Goal: Task Accomplishment & Management: Use online tool/utility

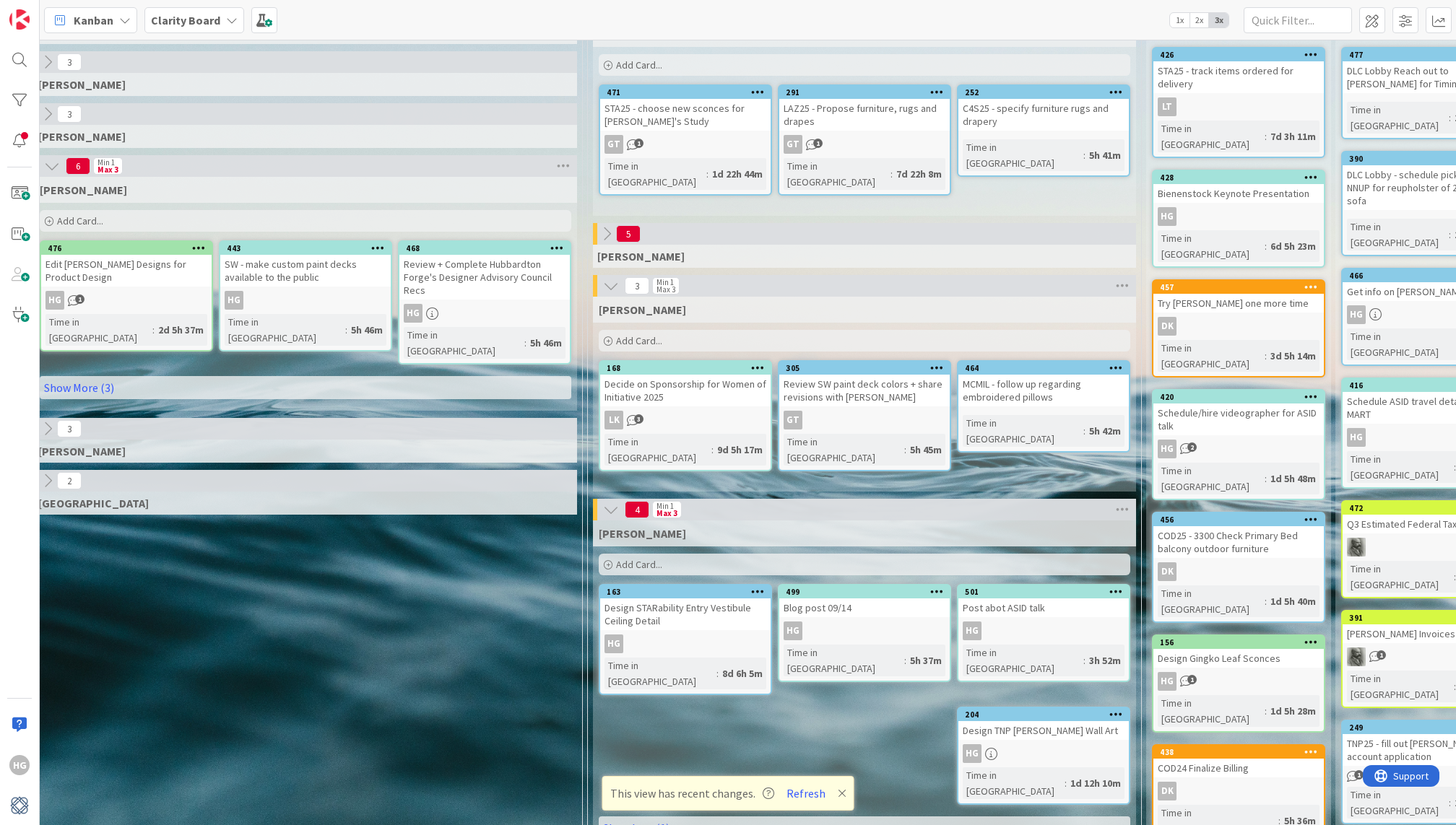
scroll to position [111, 933]
click at [606, 509] on icon at bounding box center [611, 510] width 16 height 16
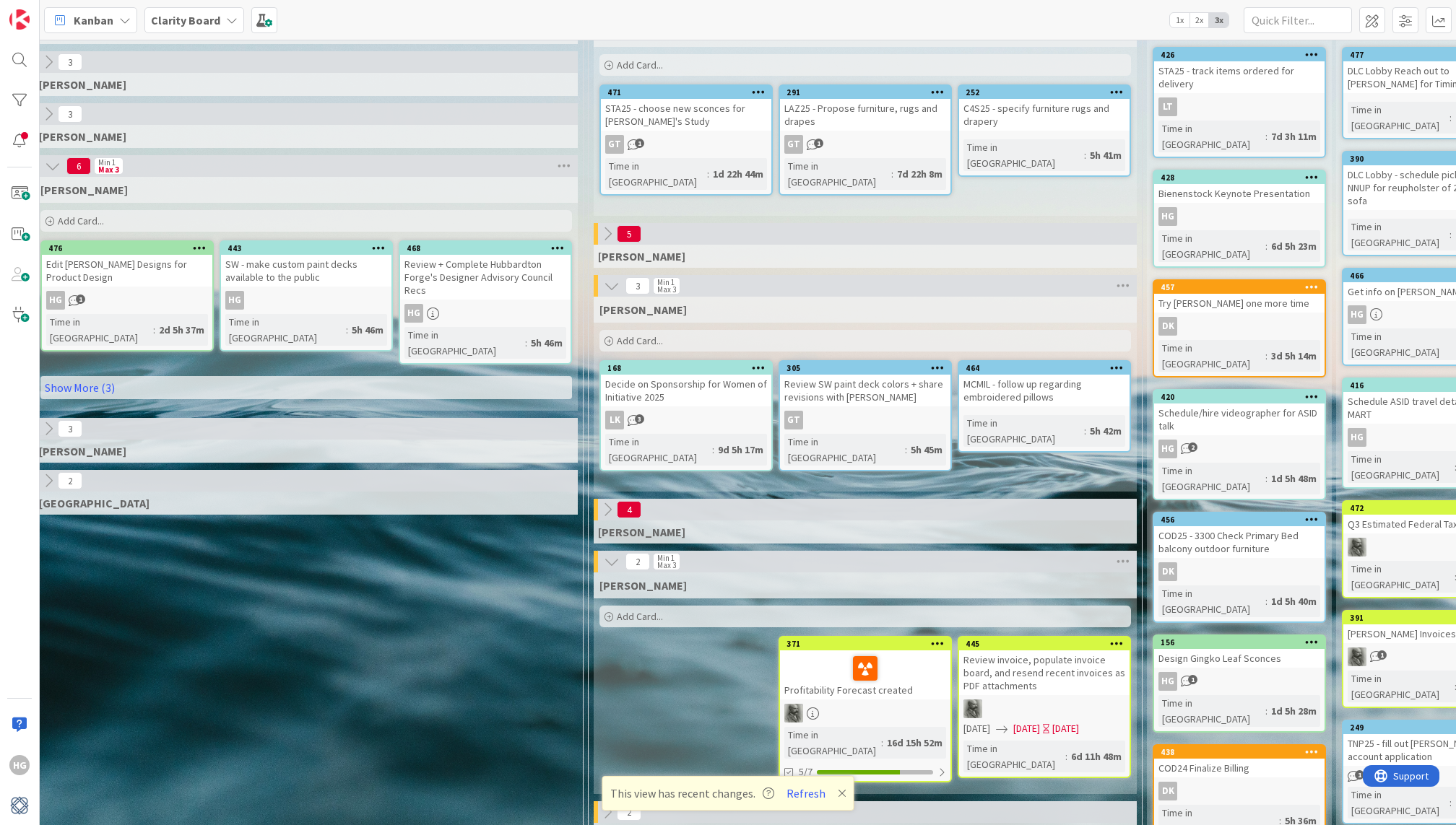
click at [606, 514] on icon at bounding box center [607, 510] width 16 height 16
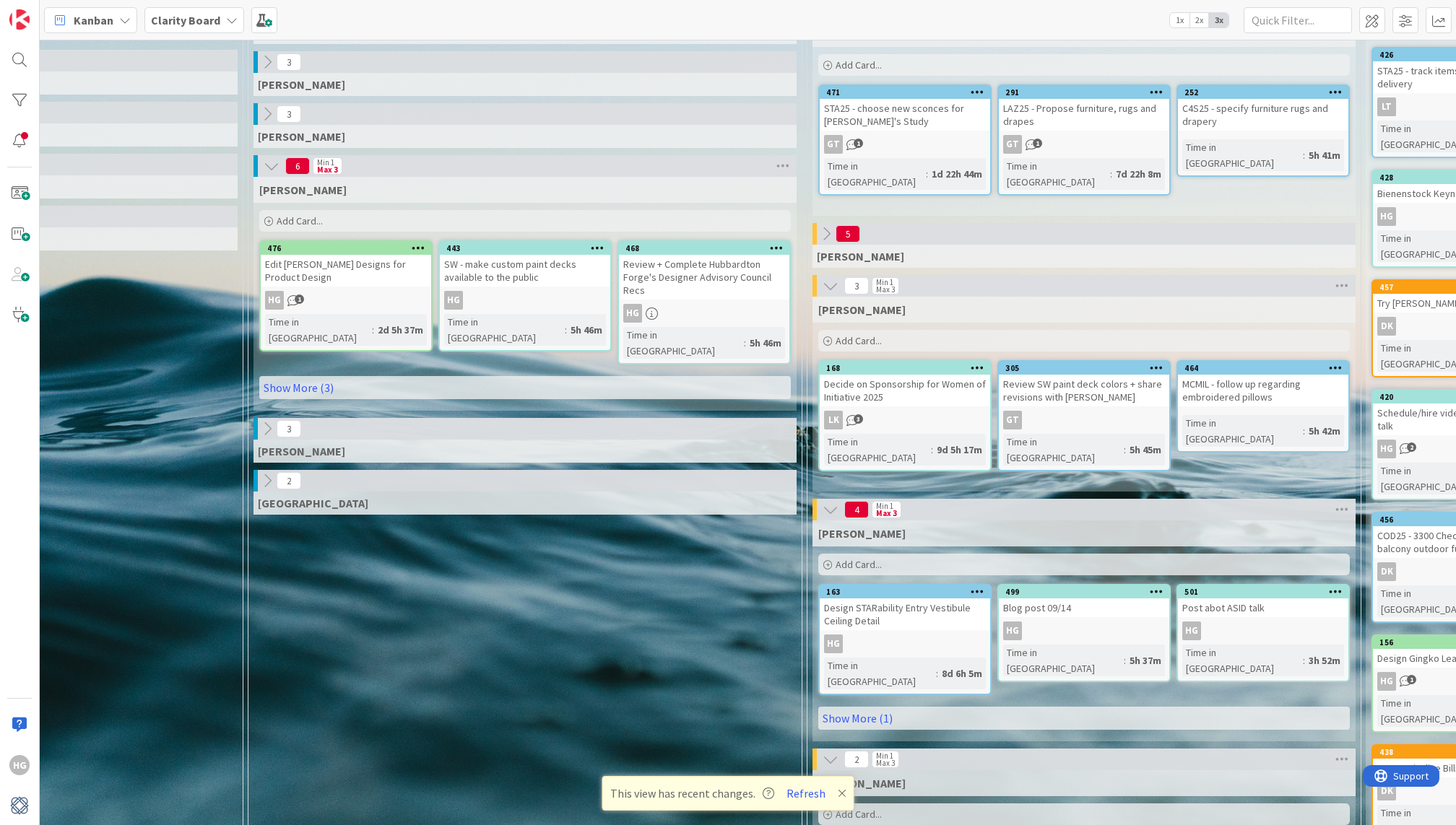
scroll to position [111, 702]
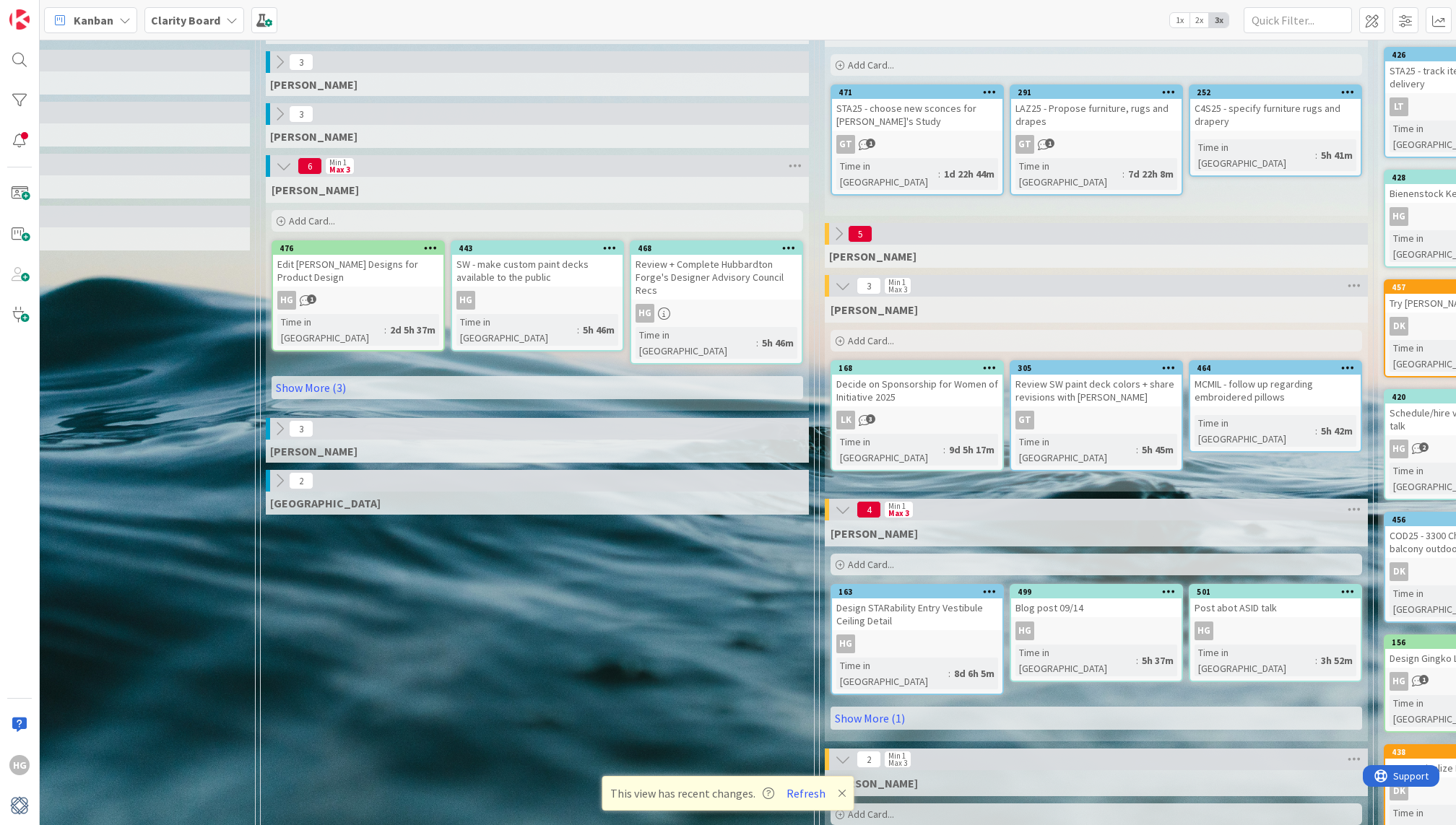
click at [475, 219] on div "Add Card..." at bounding box center [538, 221] width 532 height 21
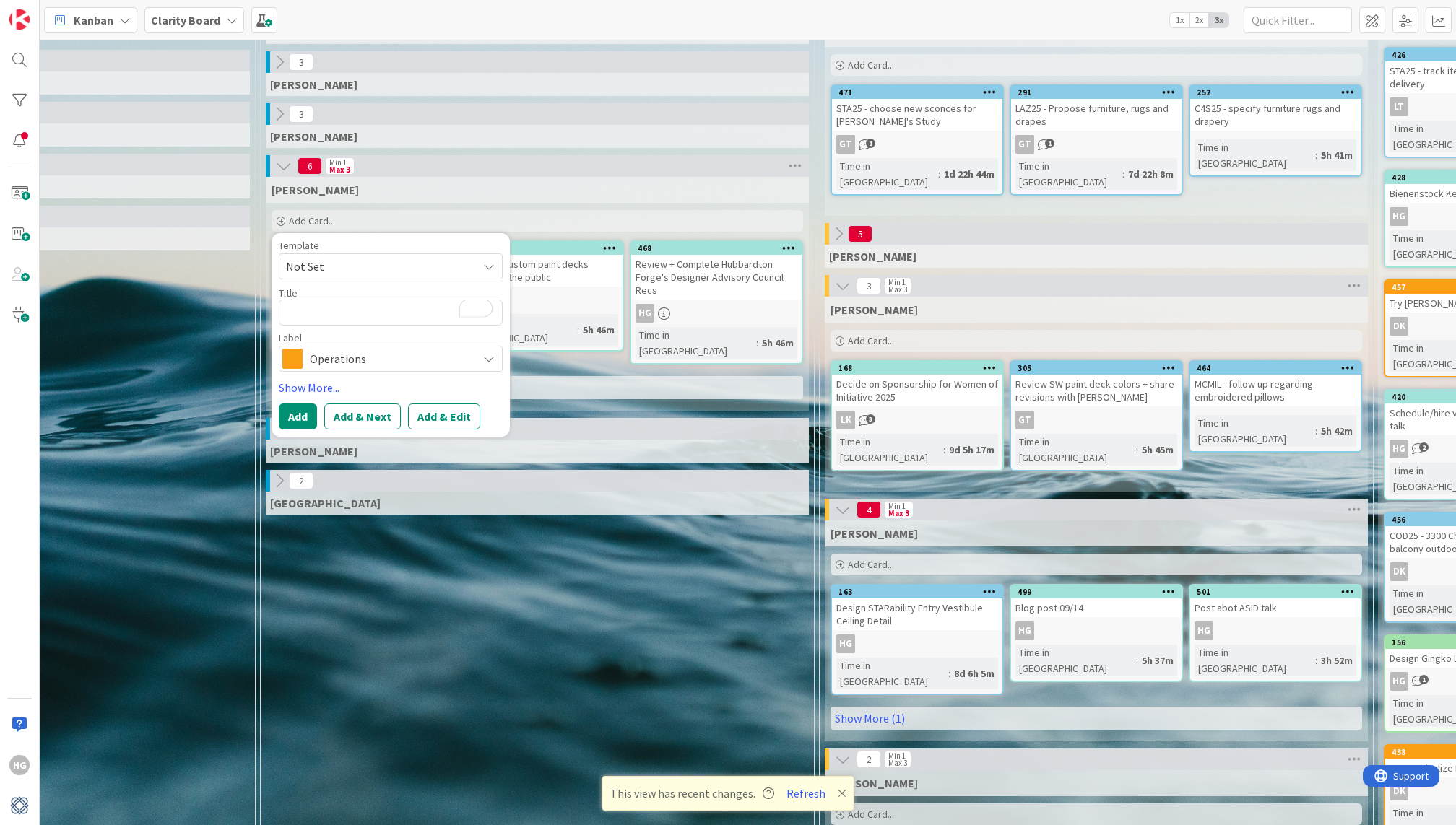
type textarea "x"
type textarea "W"
type textarea "x"
type textarea "Wr"
type textarea "x"
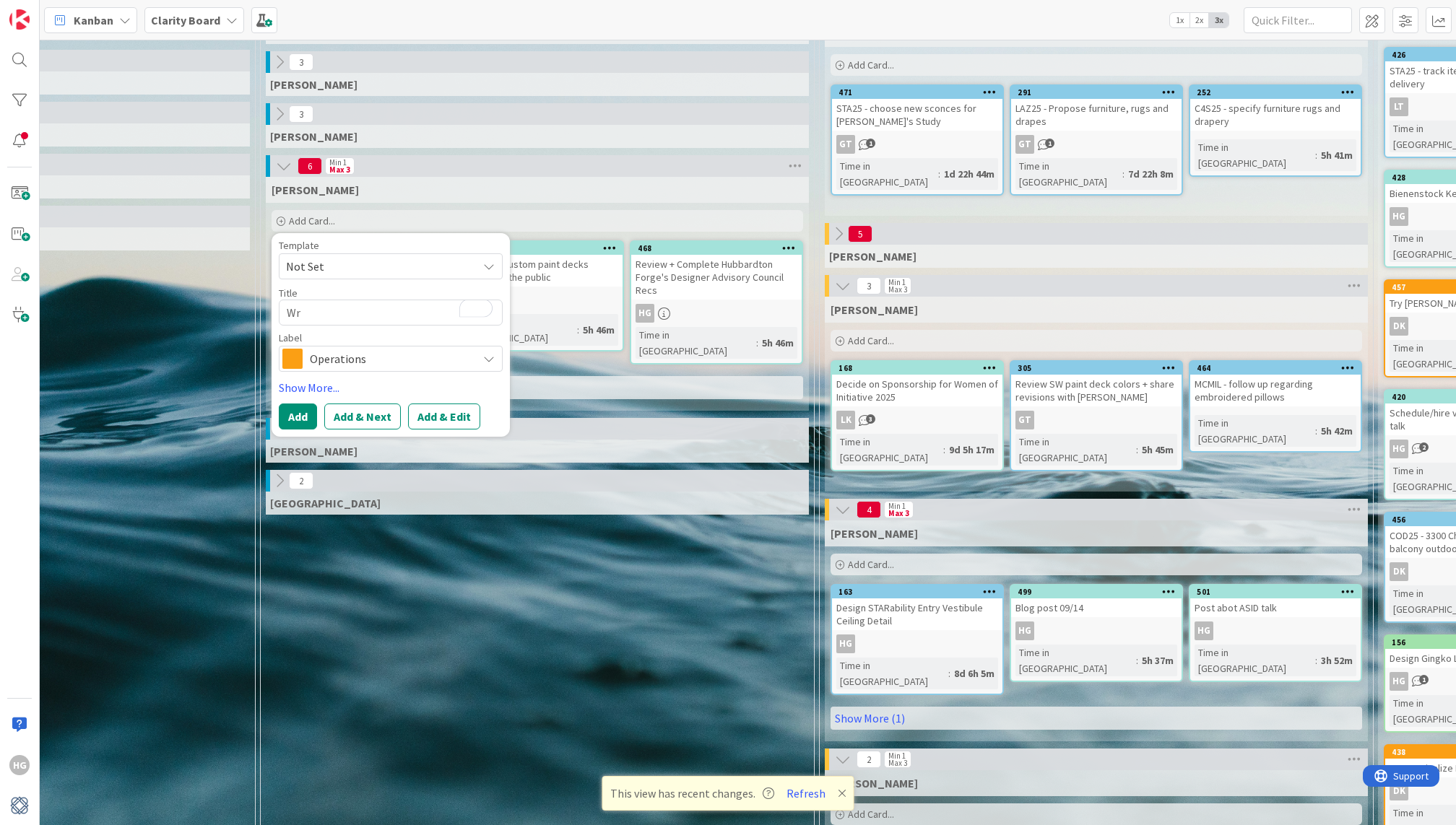
type textarea "Wri"
type textarea "x"
type textarea "Writ"
type textarea "x"
type textarea "Write"
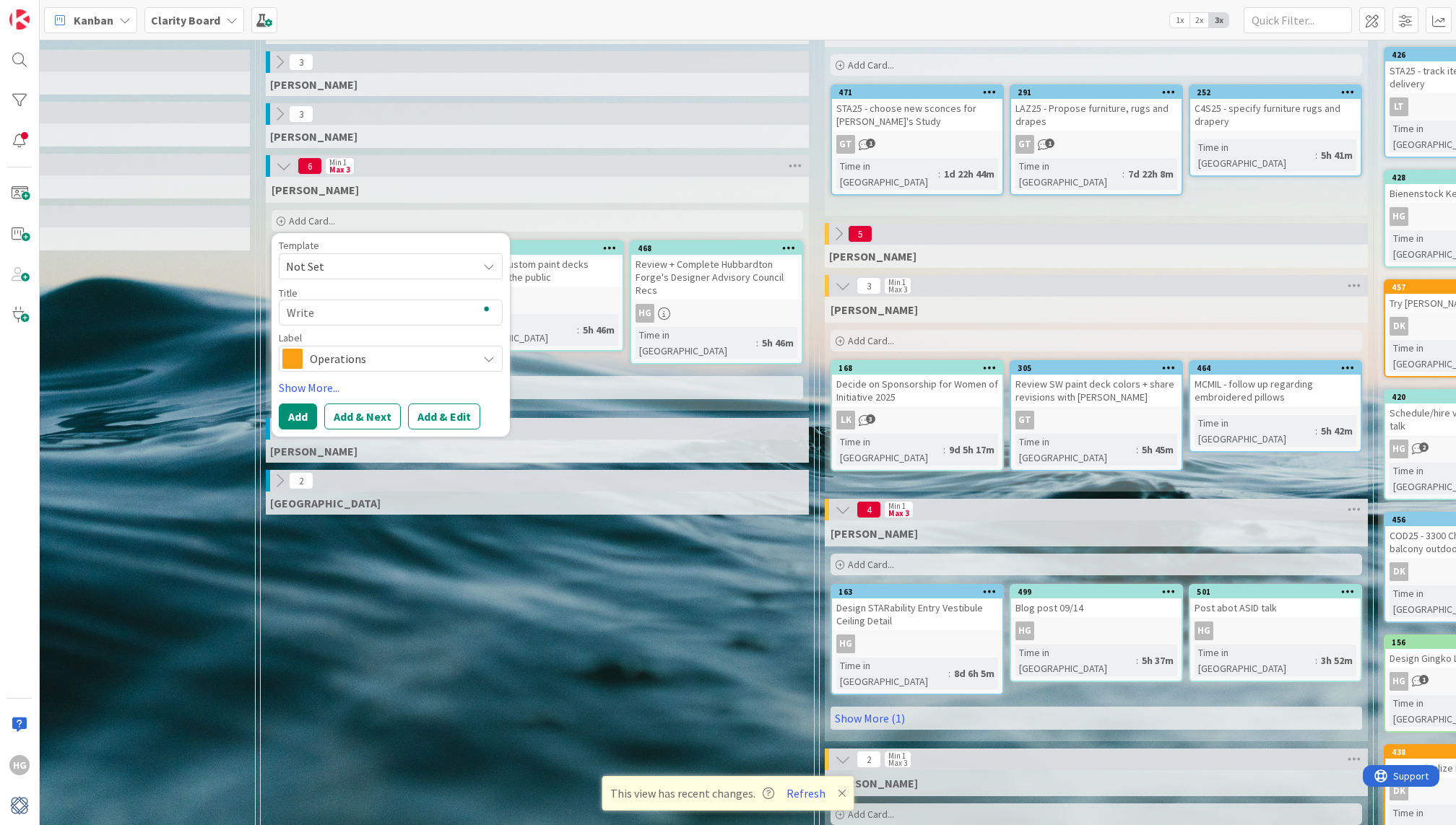
type textarea "x"
type textarea "Write"
type textarea "x"
type textarea "Write T"
type textarea "x"
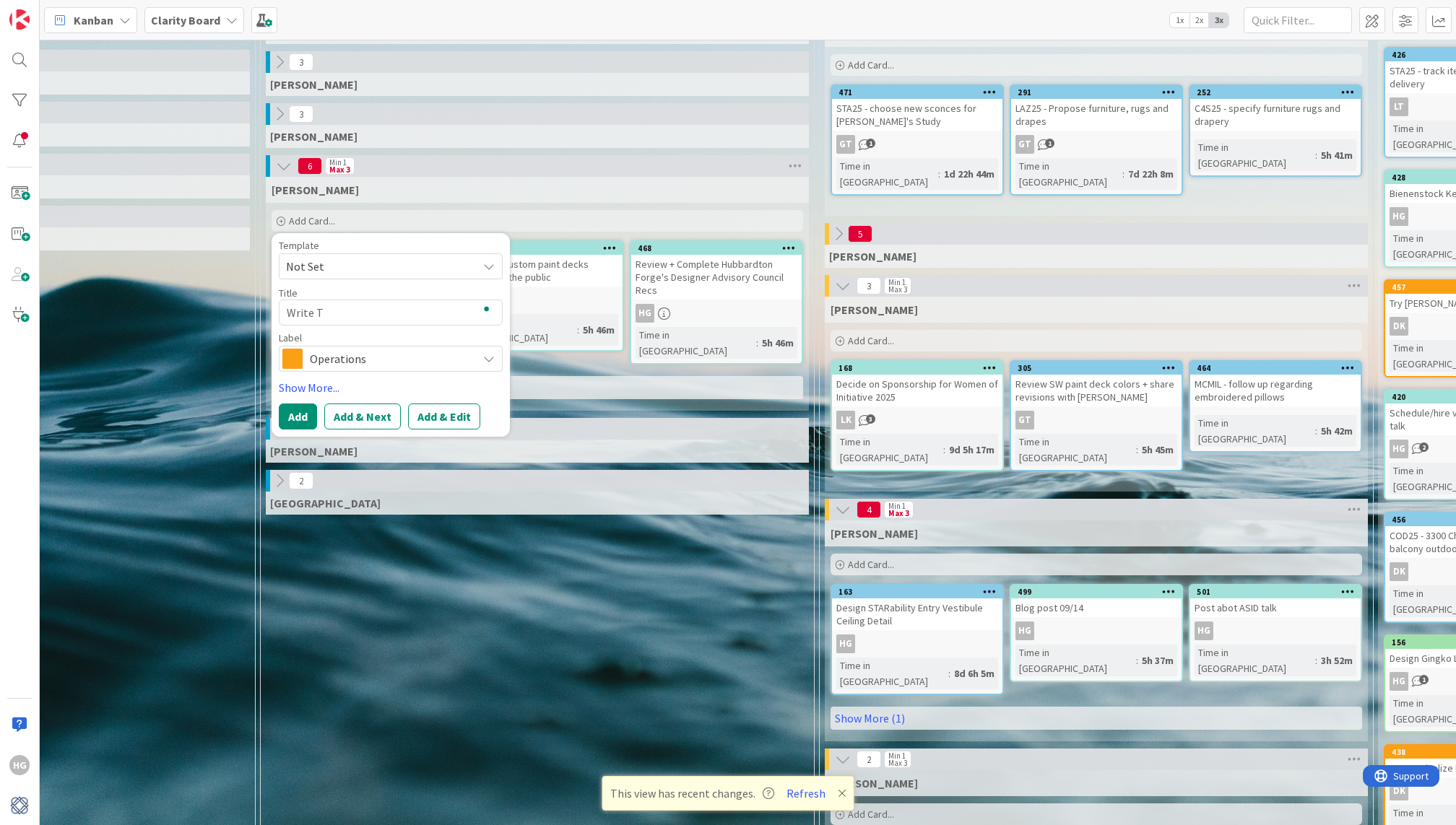
type textarea "Write TN"
type textarea "x"
type textarea "Write TNP"
type textarea "x"
type textarea "Write TNP"
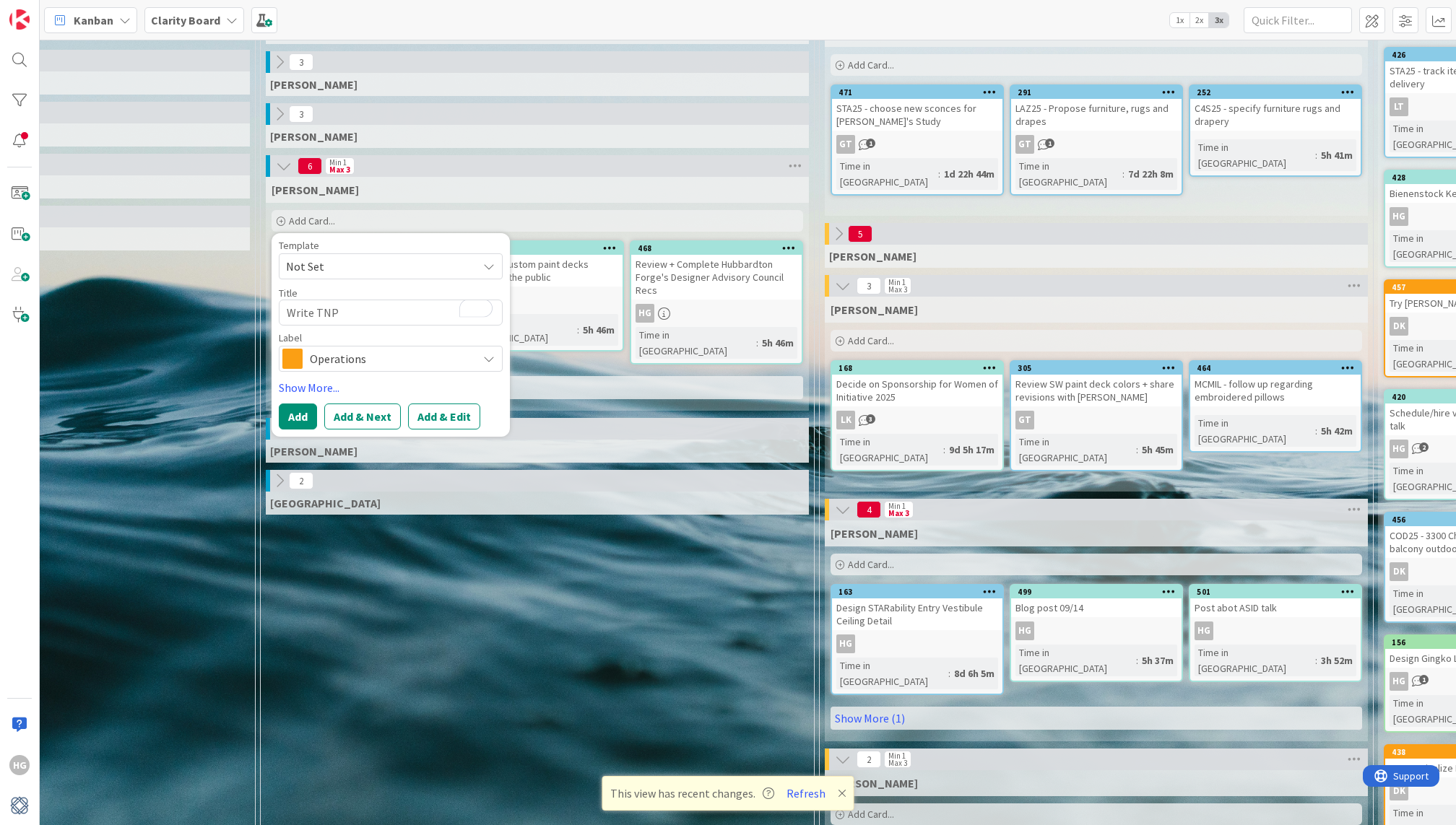
type textarea "x"
type textarea "Write TNP D"
type textarea "x"
type textarea "Write TNP De"
type textarea "x"
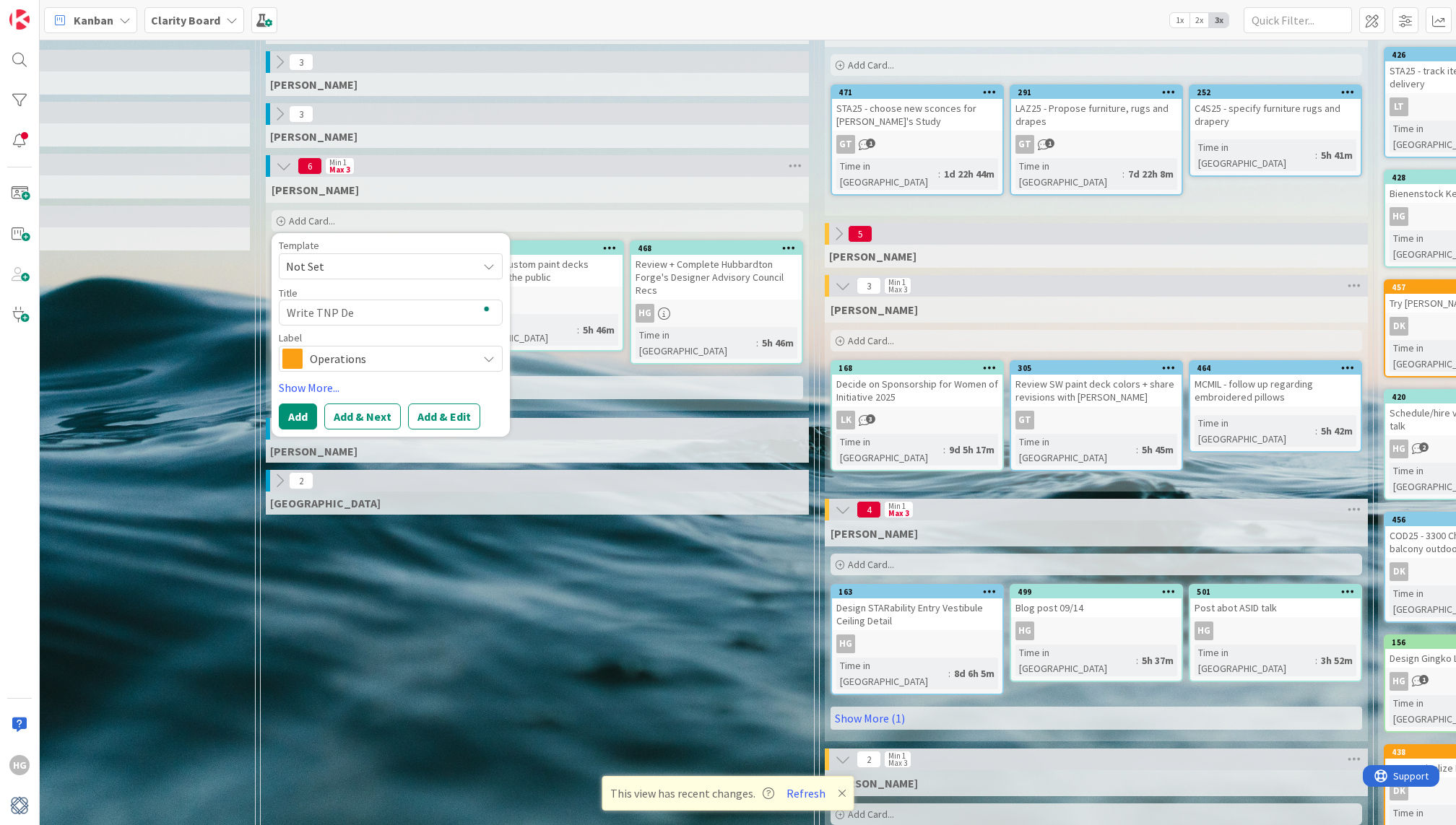
type textarea "Write TNP Des"
type textarea "x"
type textarea "Write TNP Desi"
type textarea "x"
type textarea "Write TNP Desig"
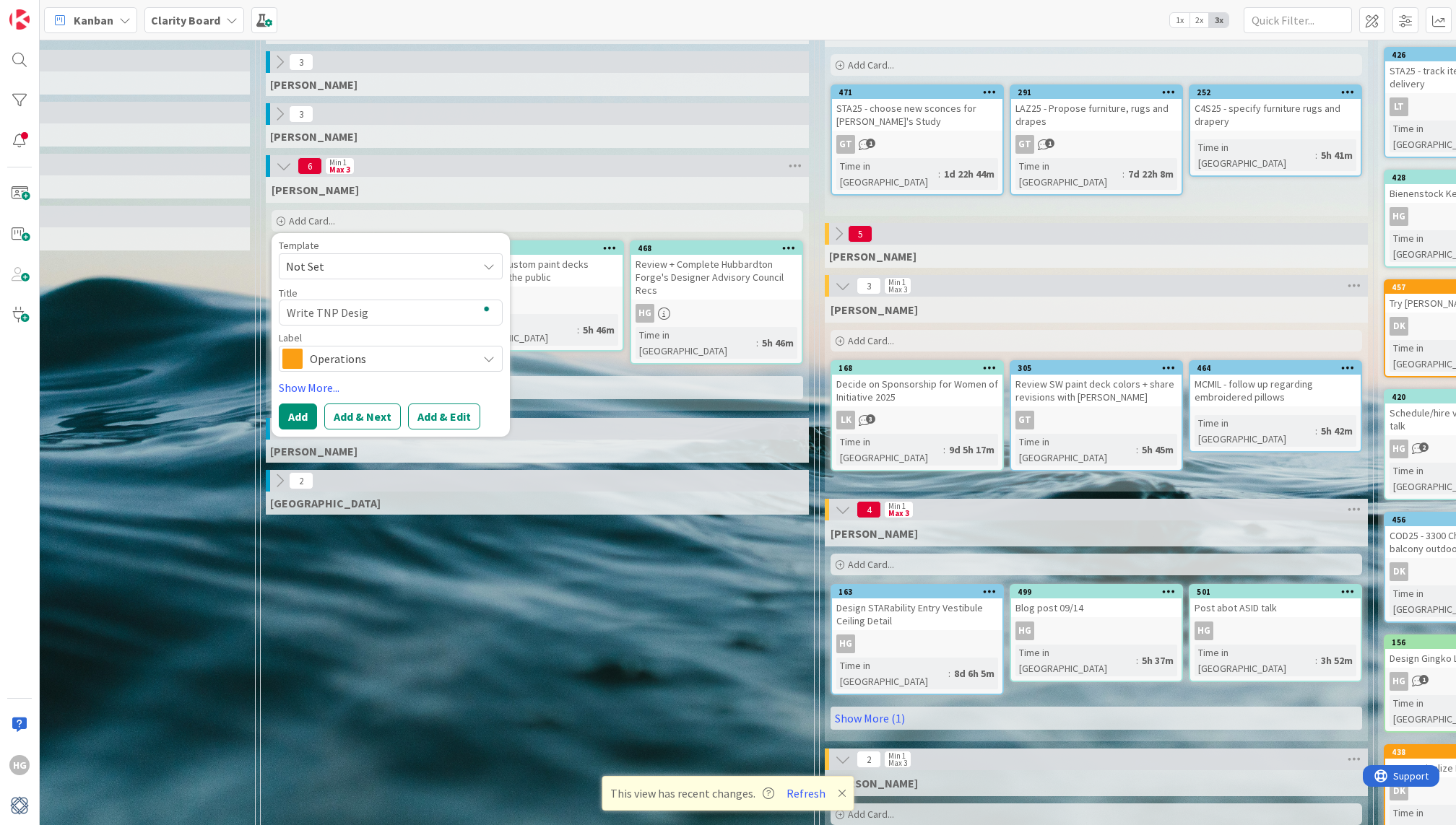
type textarea "x"
type textarea "Write TNP Design"
type textarea "x"
type textarea "Write TNP Designe"
type textarea "x"
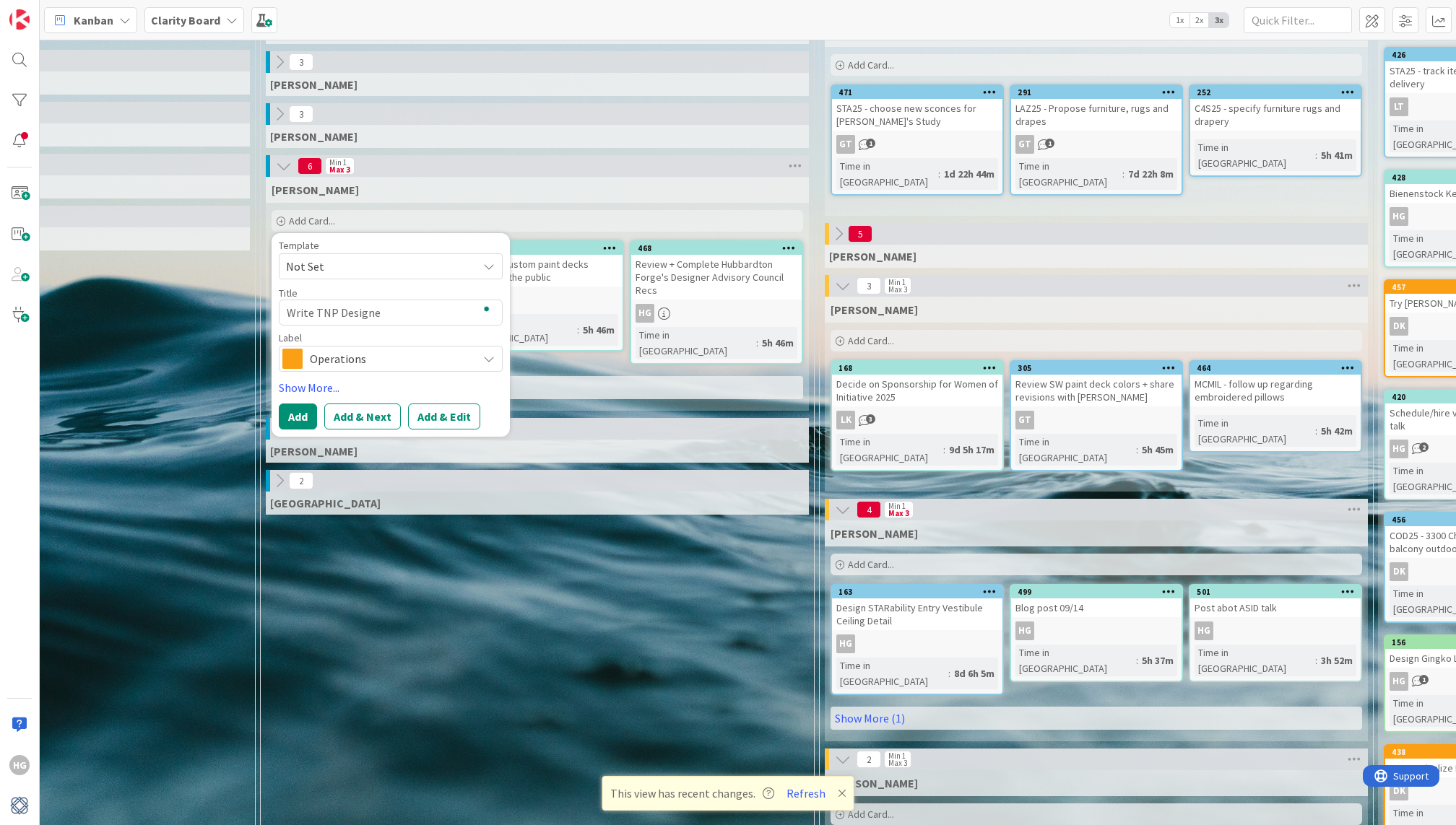
type textarea "Write TNP Designer"
type textarea "x"
type textarea "Write TNP Designers"
type textarea "x"
type textarea "Write TNP Designers"
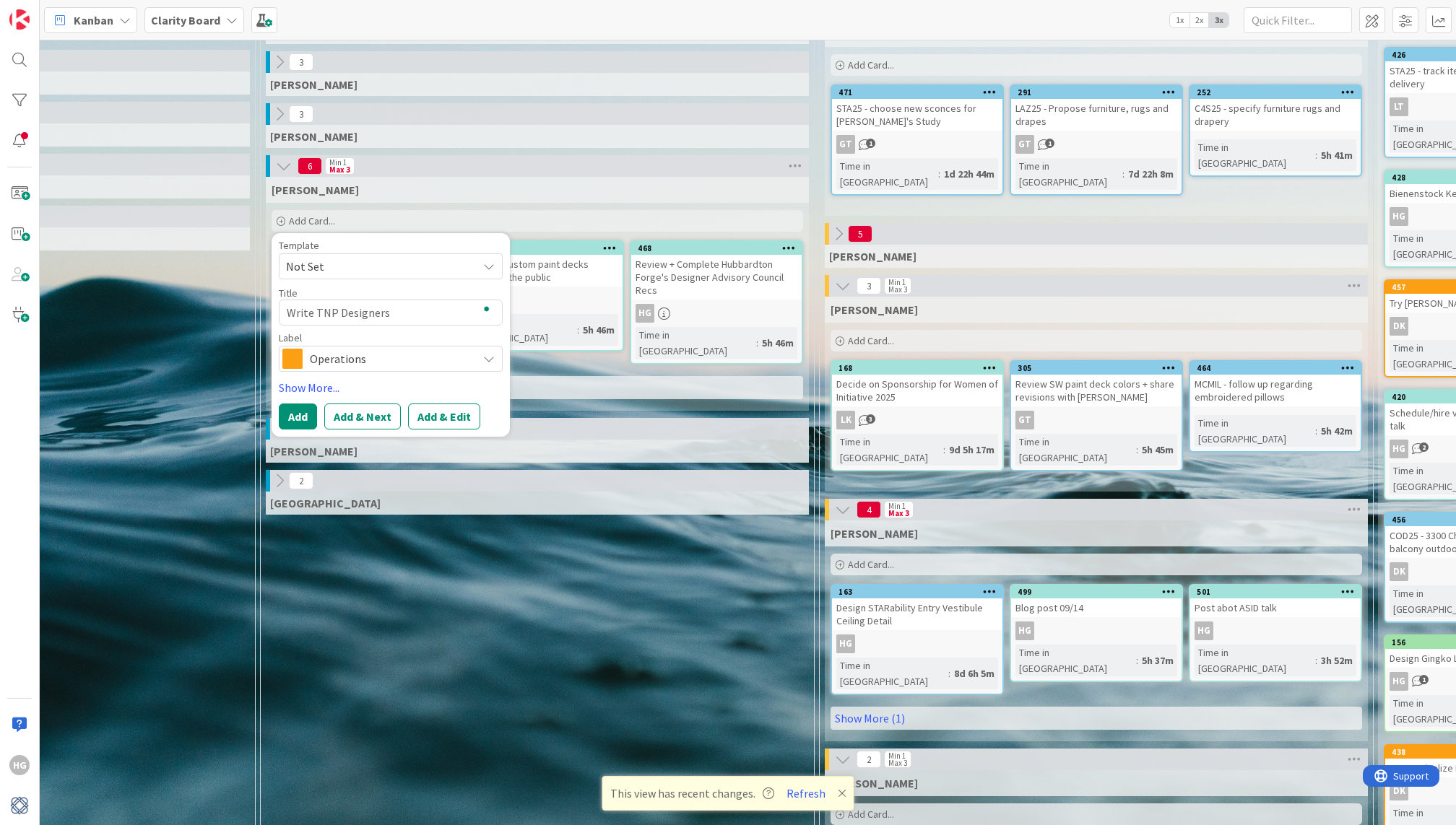
type textarea "x"
type textarea "Write TNP Designers S"
type textarea "x"
type textarea "Write TNP Designers St"
type textarea "x"
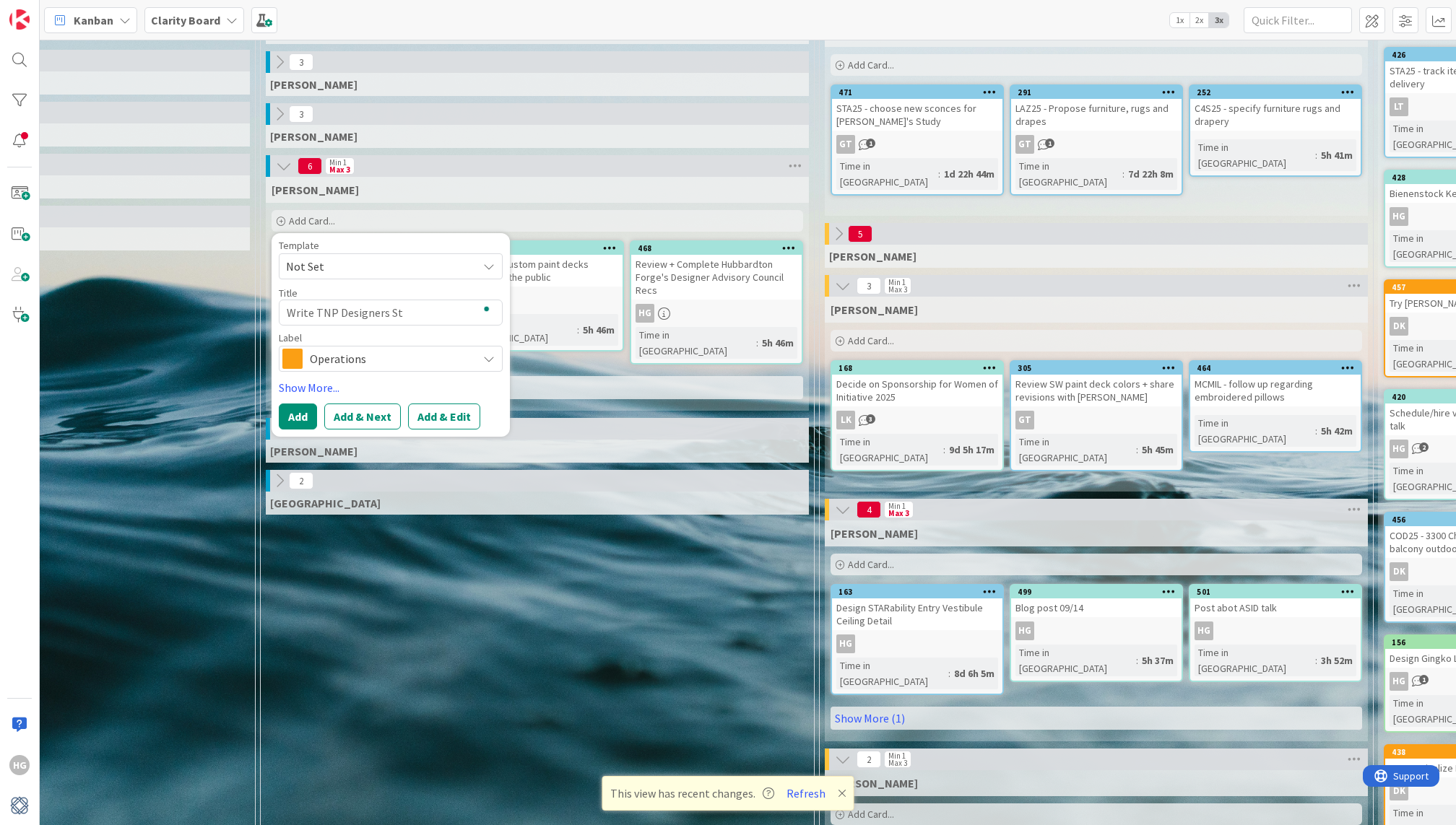
type textarea "Write TNP Designers Sta"
type textarea "x"
type textarea "Write TNP Designers Stat"
type textarea "x"
type textarea "Write TNP Designers State"
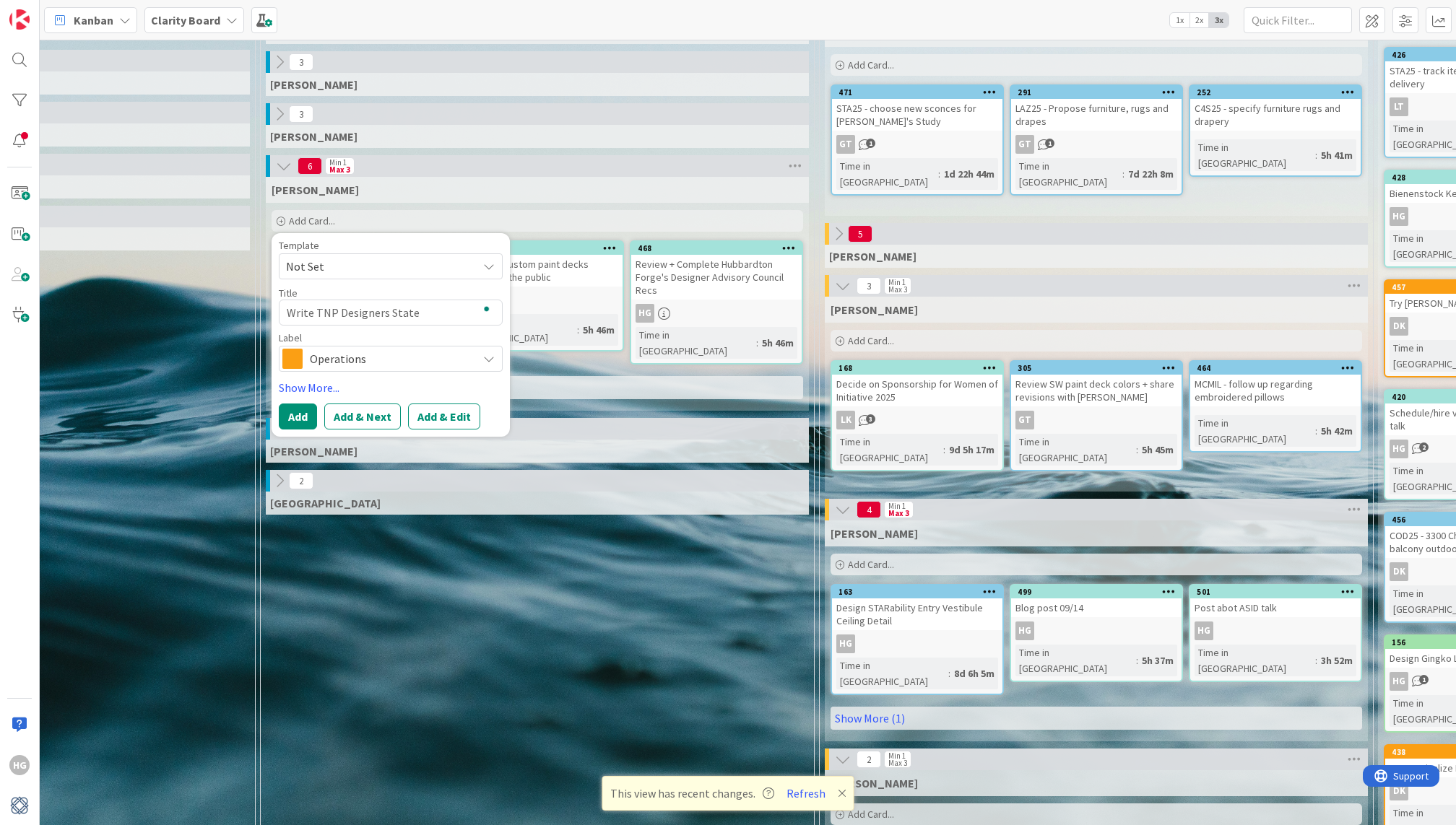
type textarea "x"
type textarea "Write TNP Designers Statem"
type textarea "x"
type textarea "Write TNP Designers Stateme"
type textarea "x"
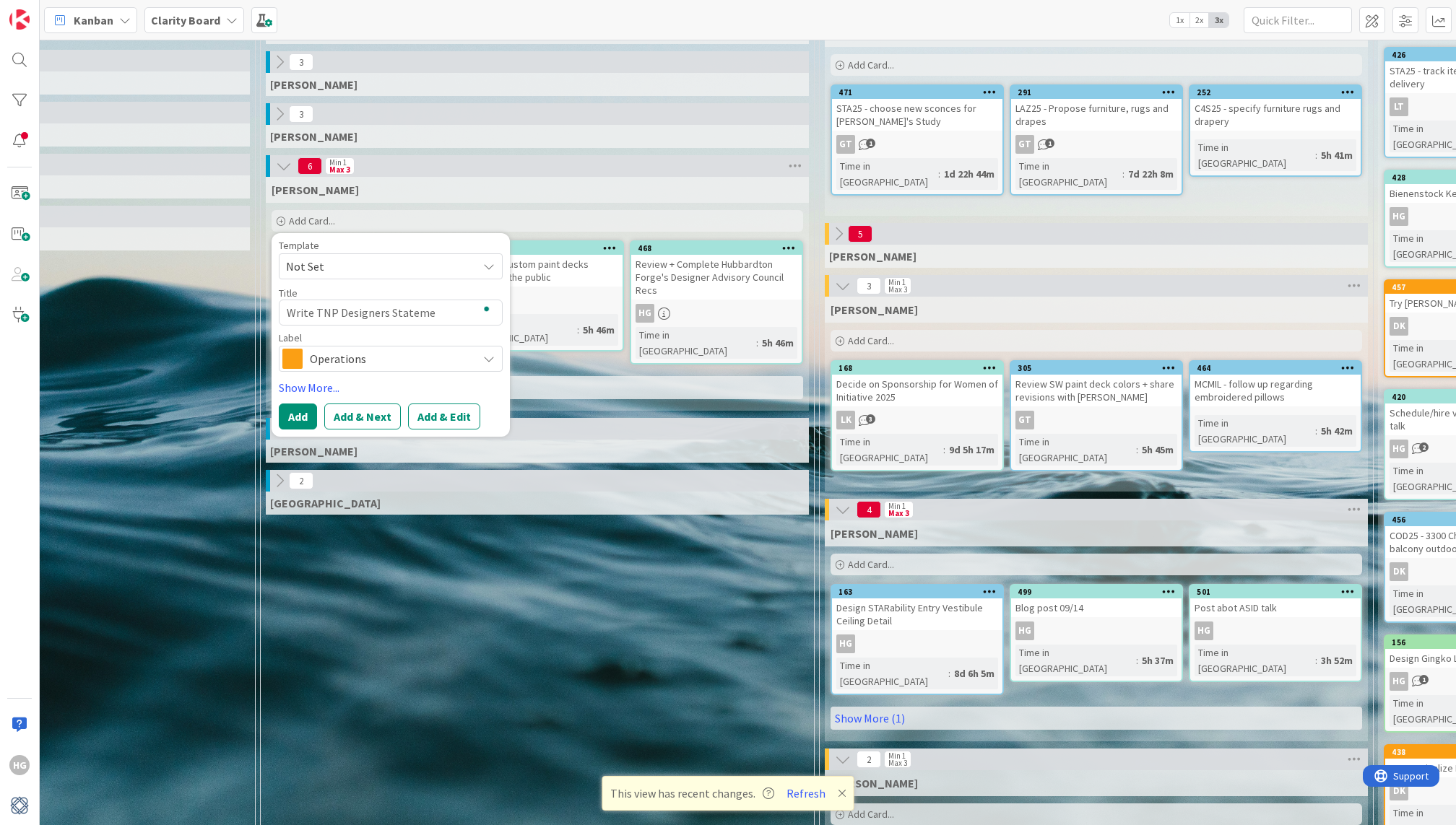
type textarea "Write TNP Designers Statemen"
type textarea "x"
type textarea "Write TNP Designers Statement"
click at [339, 363] on span "Operations" at bounding box center [389, 359] width 160 height 21
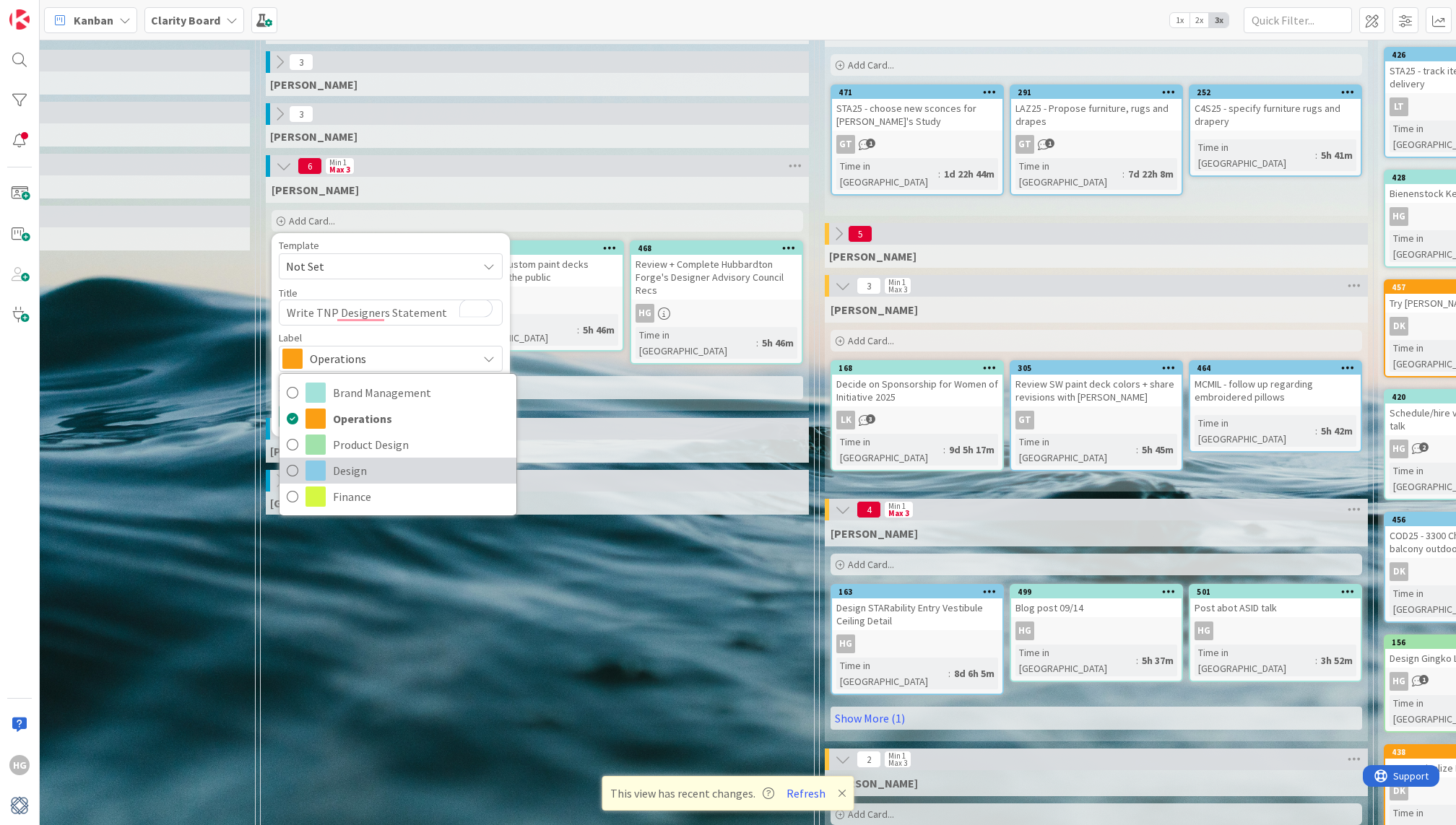
click at [329, 460] on link "Design" at bounding box center [398, 470] width 237 height 26
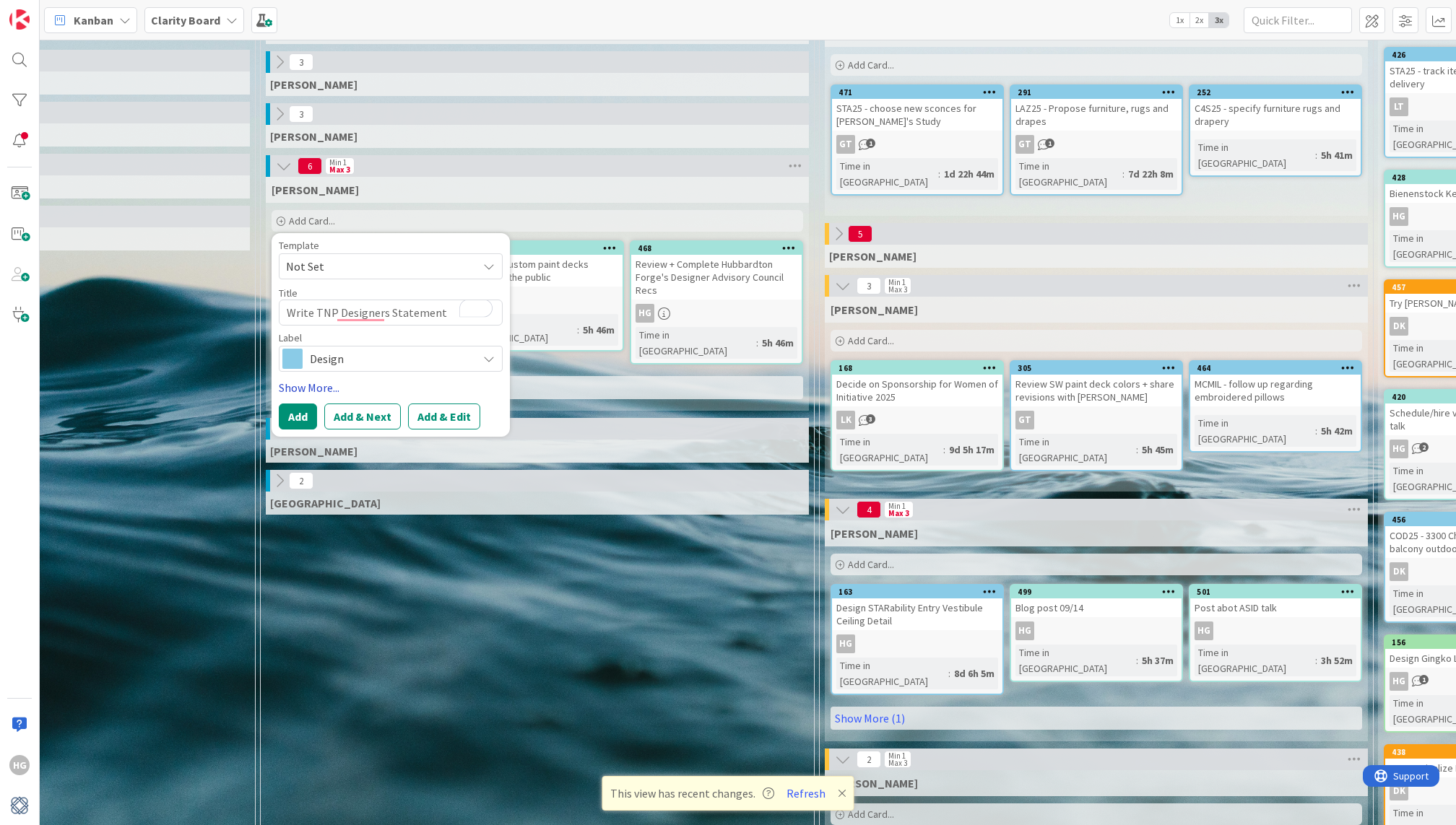
click at [299, 384] on link "Show More..." at bounding box center [391, 387] width 224 height 17
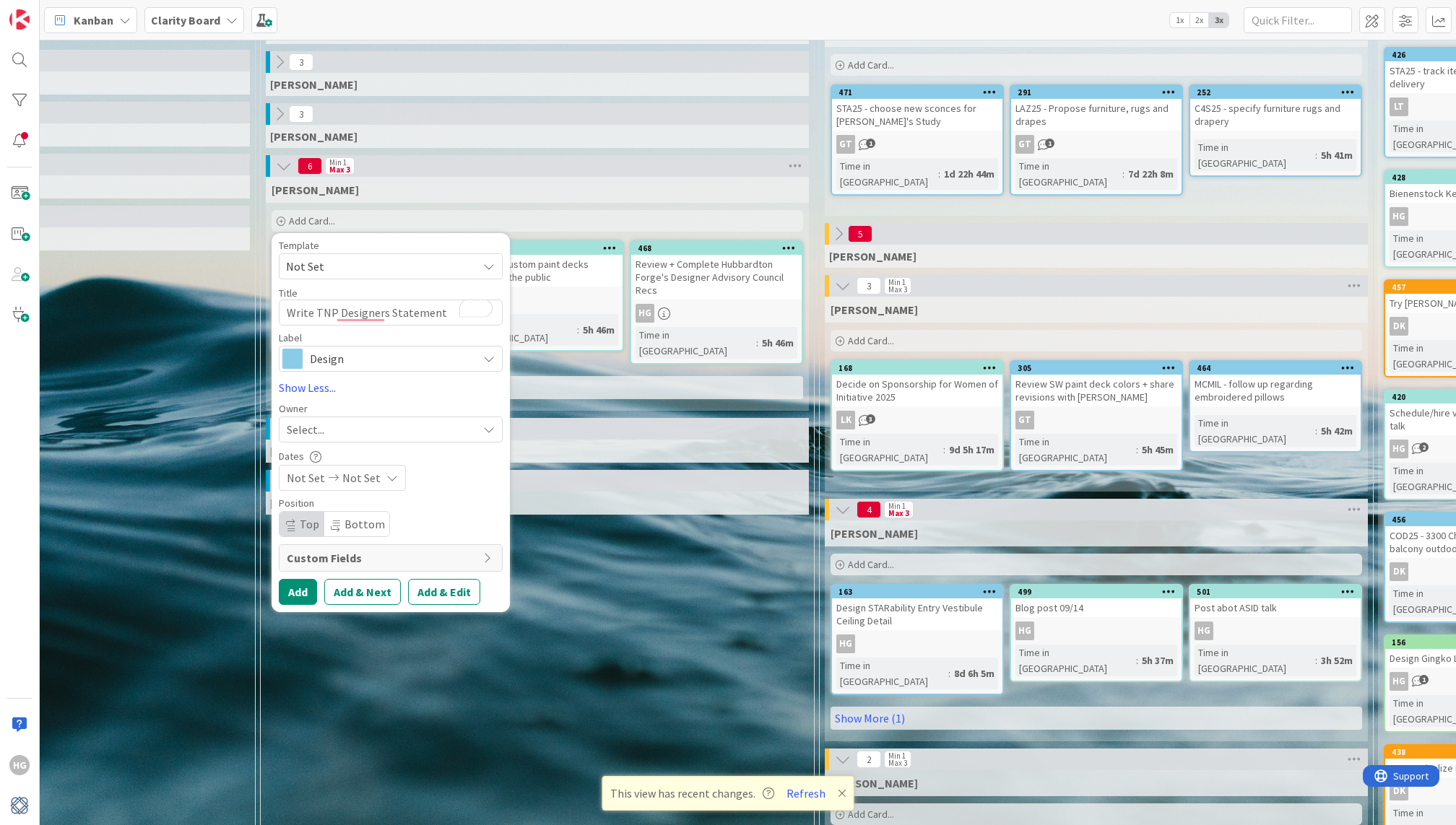
click at [318, 438] on div "Select..." at bounding box center [391, 429] width 224 height 26
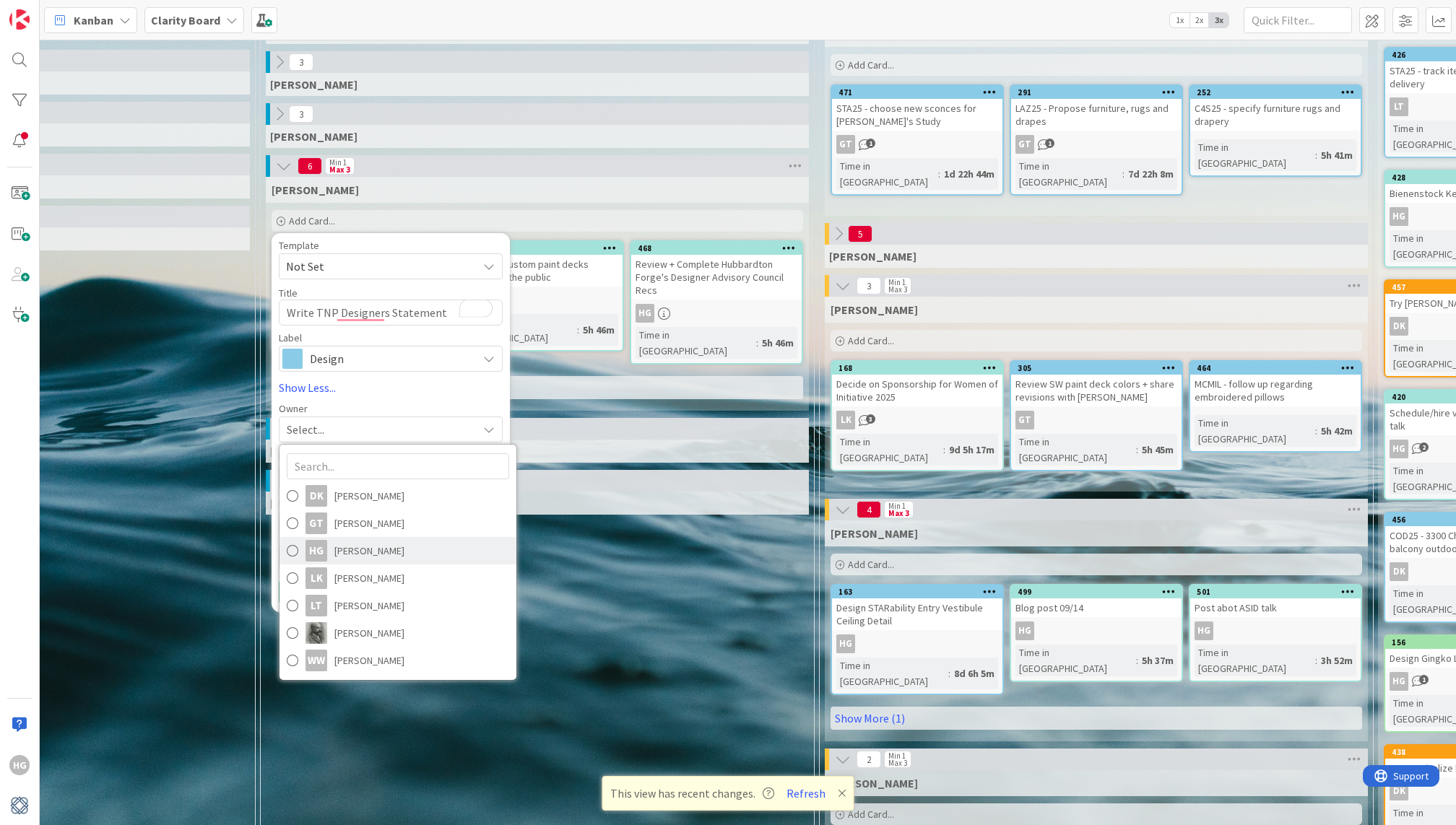
click at [290, 550] on span at bounding box center [292, 551] width 12 height 21
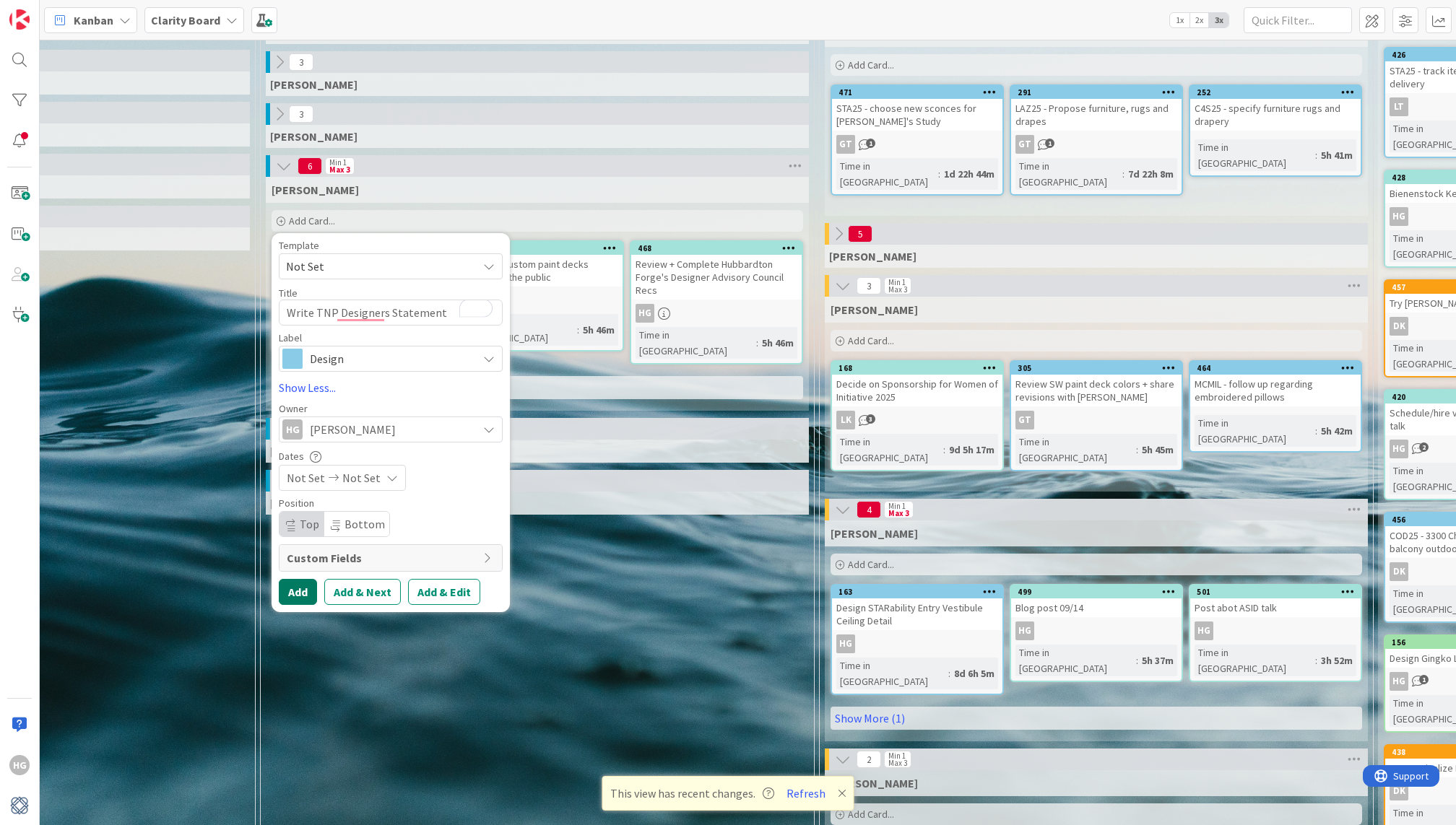
click at [300, 583] on button "Add" at bounding box center [298, 592] width 38 height 26
type textarea "x"
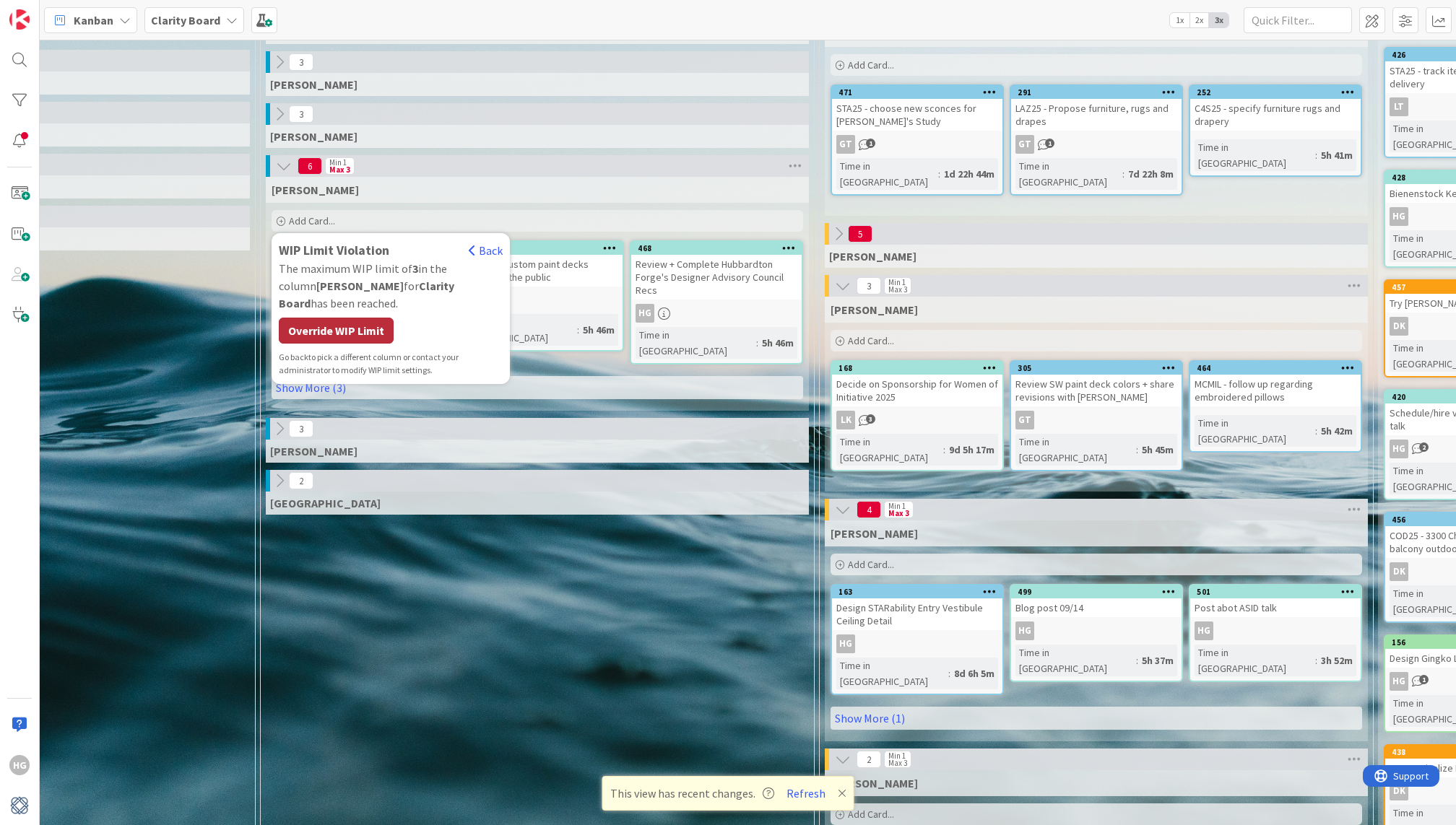
click at [342, 318] on div "Override WIP Limit" at bounding box center [336, 331] width 115 height 26
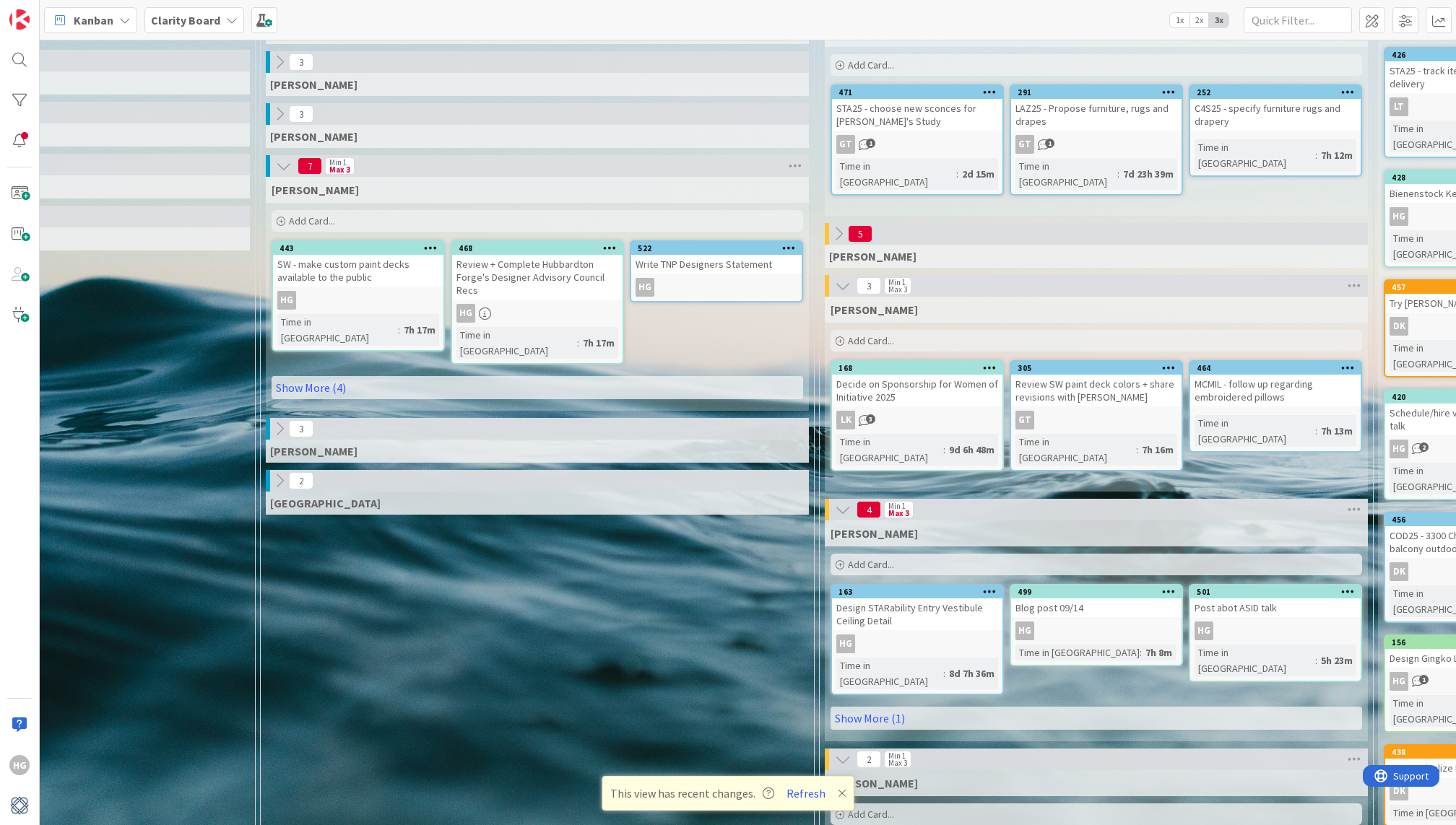
click at [694, 265] on div "Write TNP Designers Statement" at bounding box center [716, 264] width 170 height 19
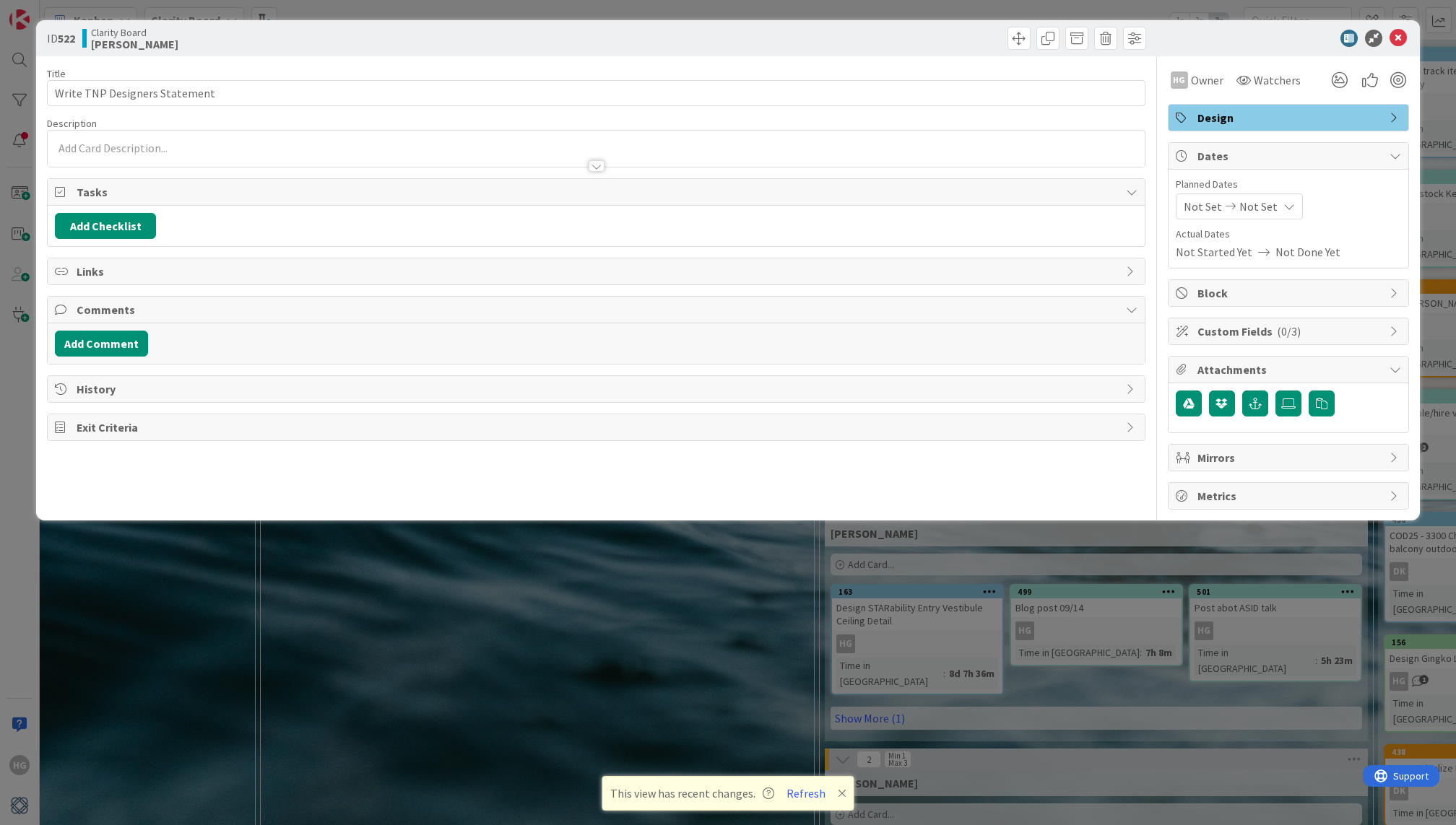
click at [117, 151] on div at bounding box center [596, 159] width 1096 height 15
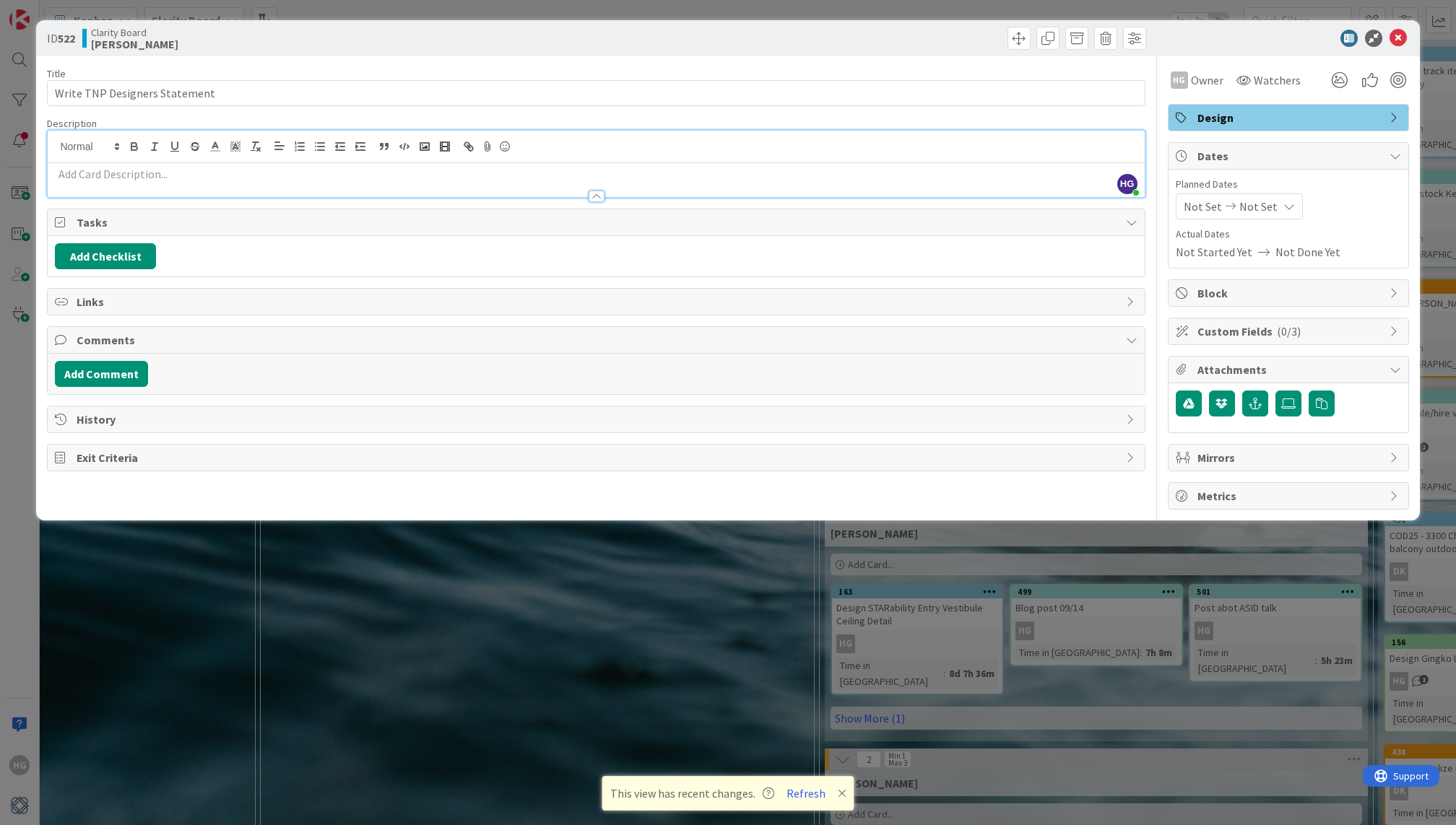
click at [106, 182] on div at bounding box center [596, 190] width 1096 height 15
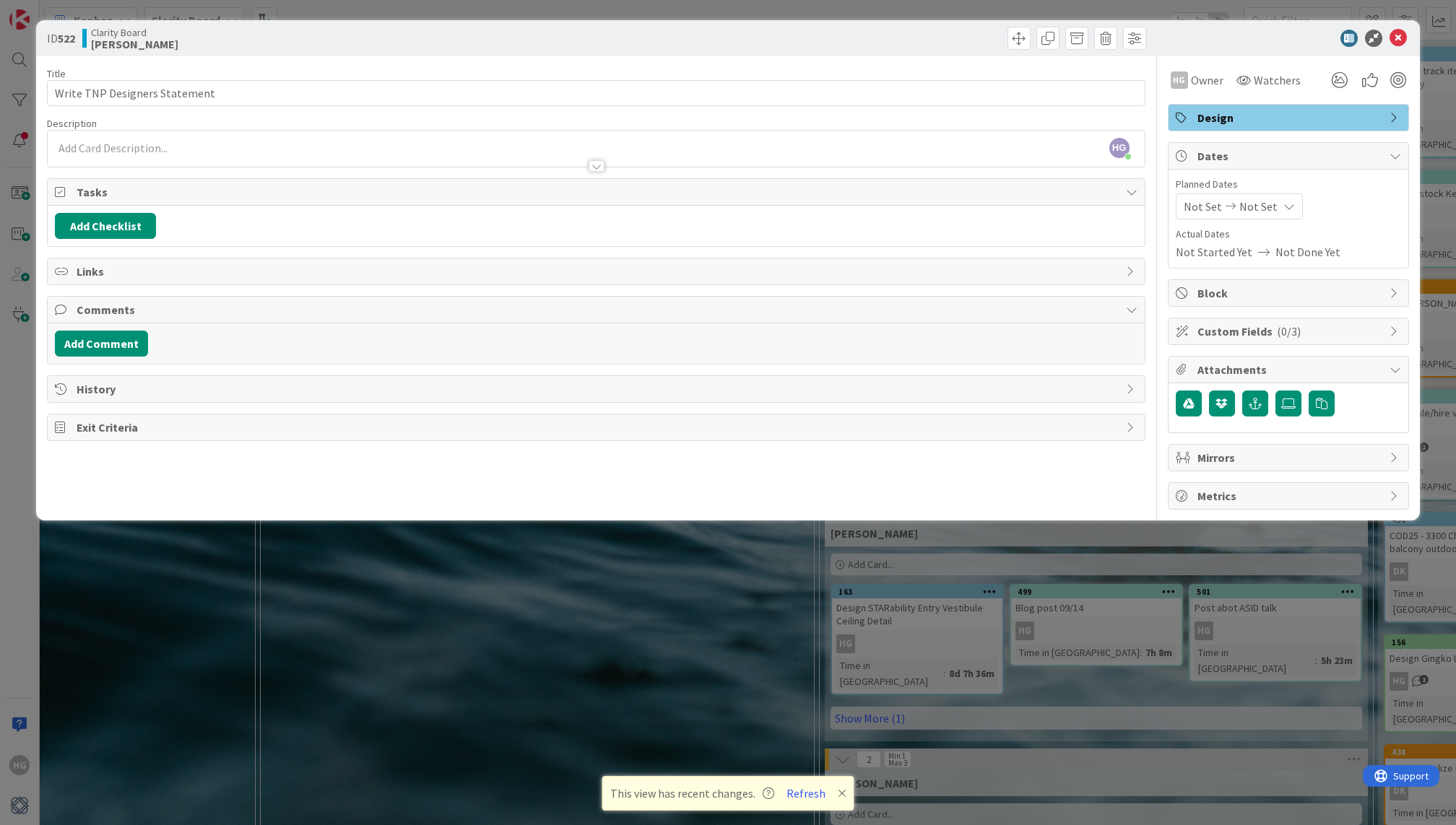
click at [105, 150] on p at bounding box center [595, 148] width 1082 height 16
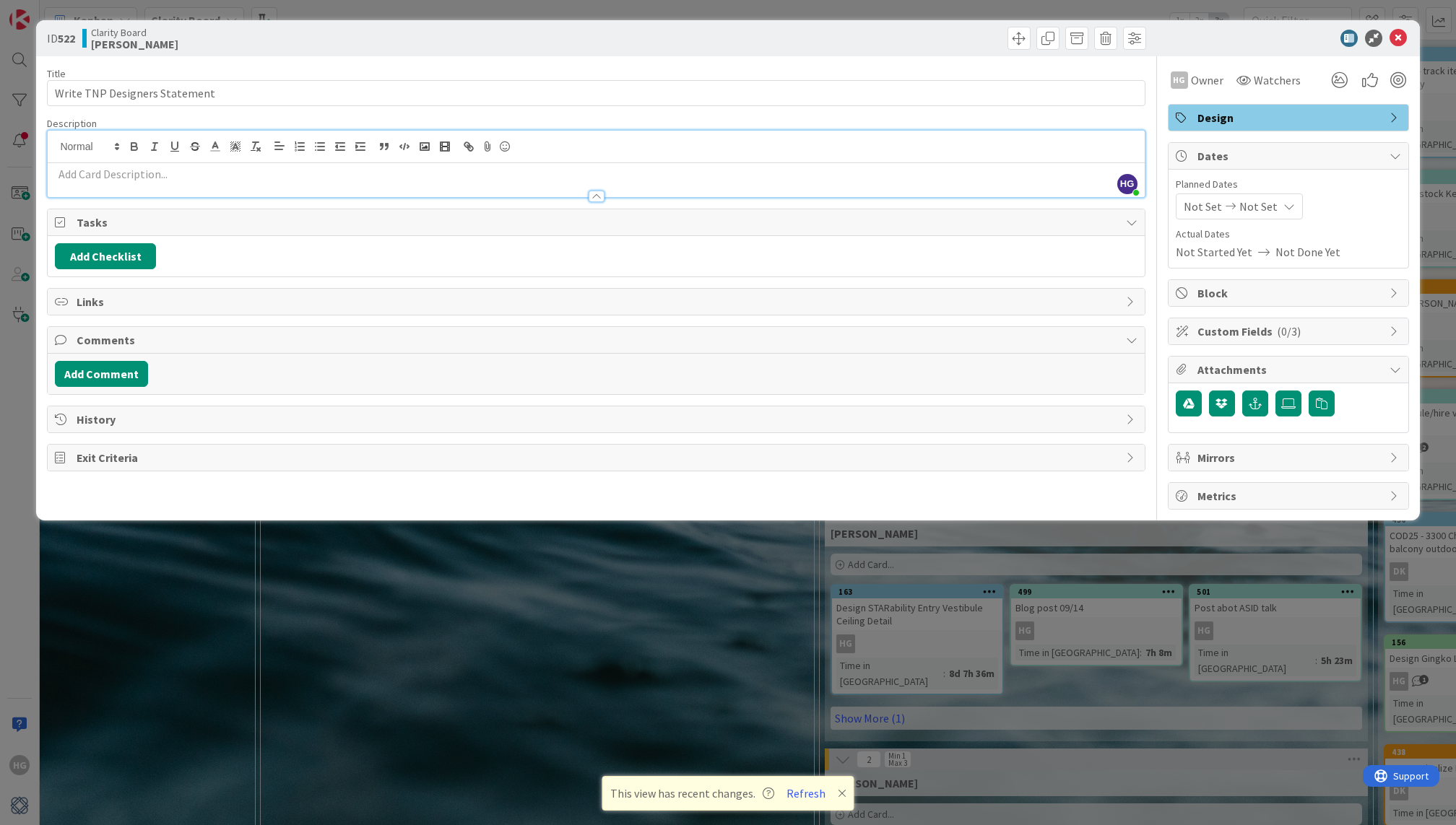
click at [102, 177] on p at bounding box center [595, 174] width 1082 height 16
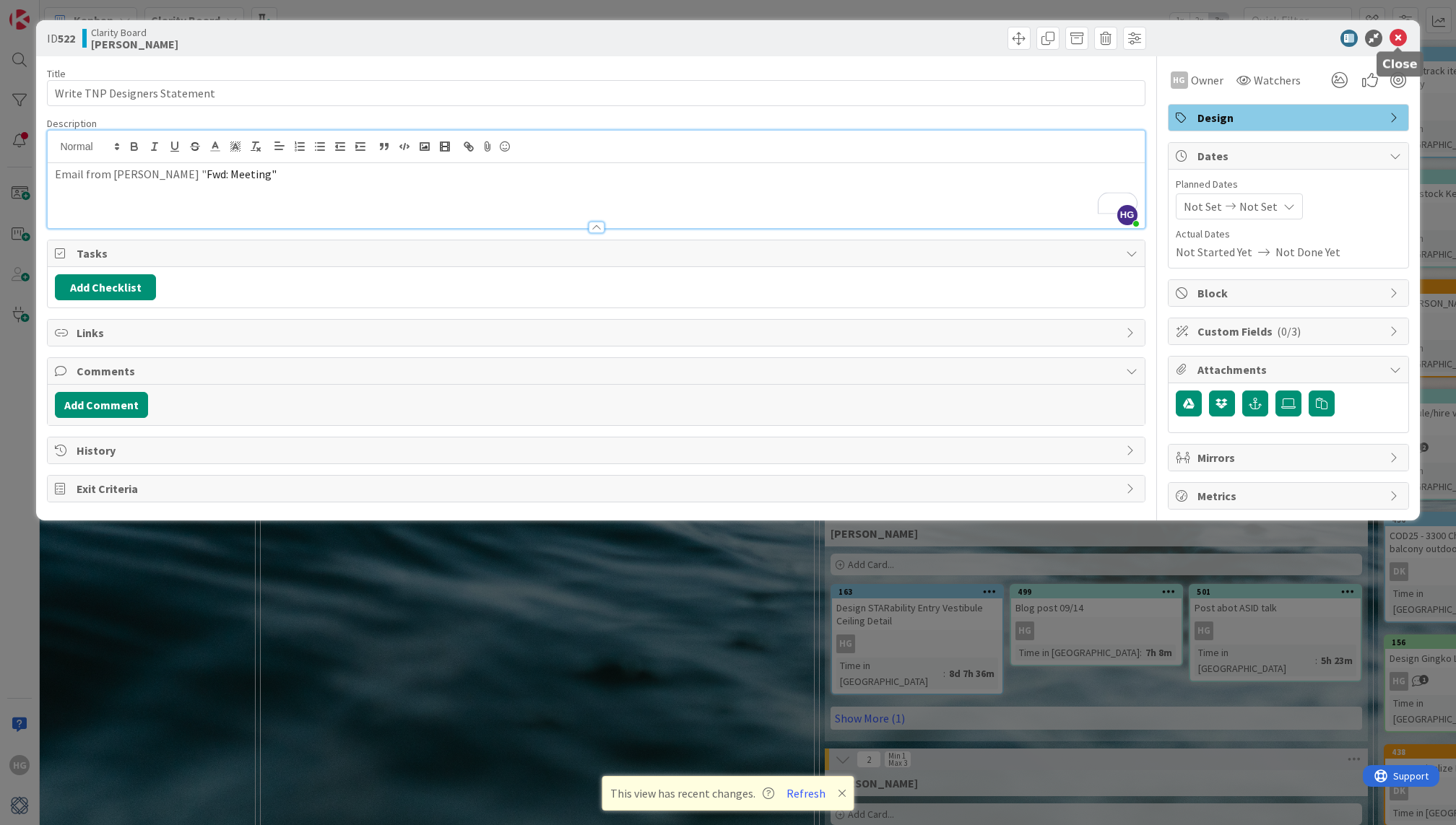
click at [1399, 35] on icon at bounding box center [1398, 38] width 17 height 17
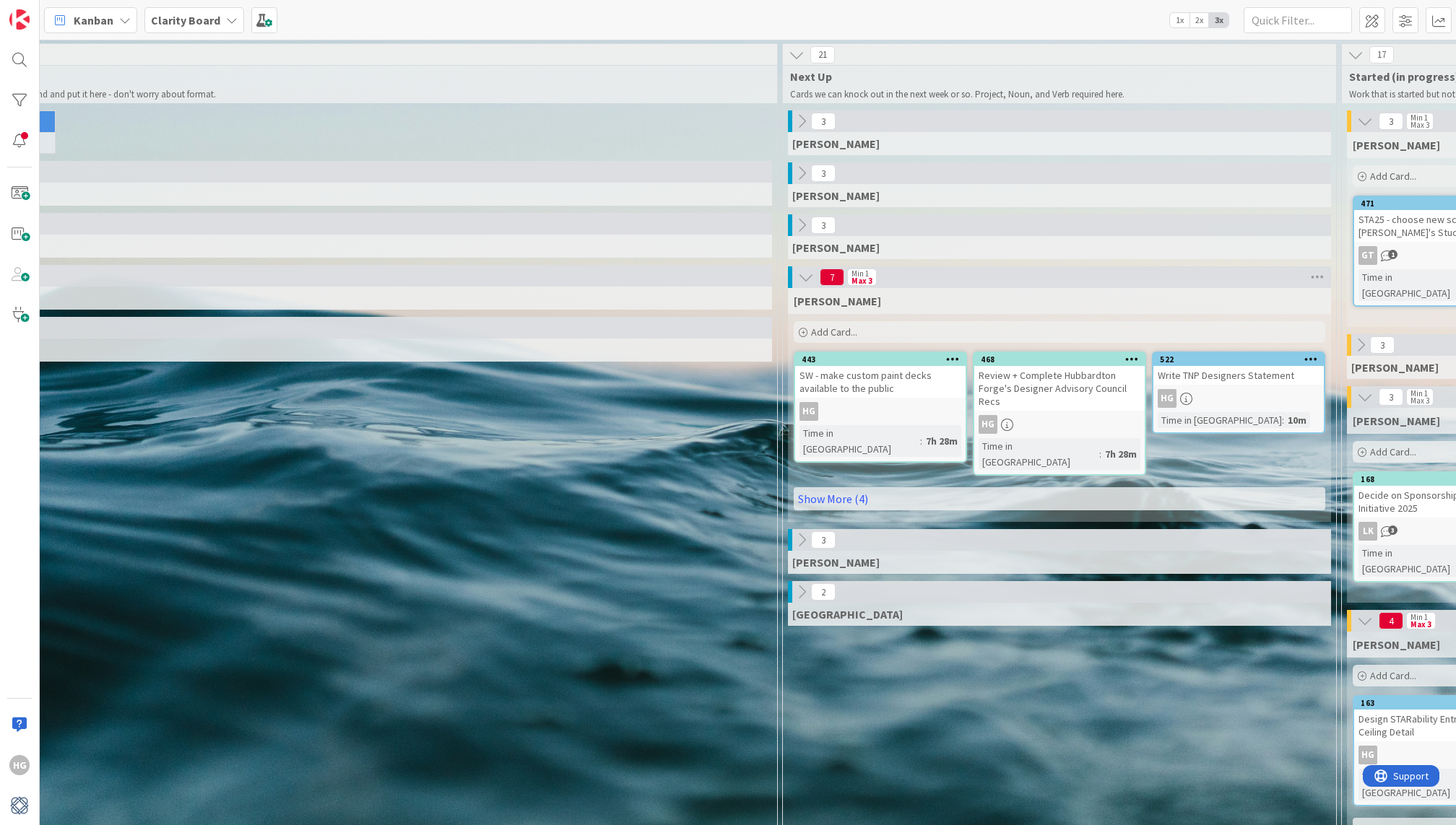
scroll to position [0, 220]
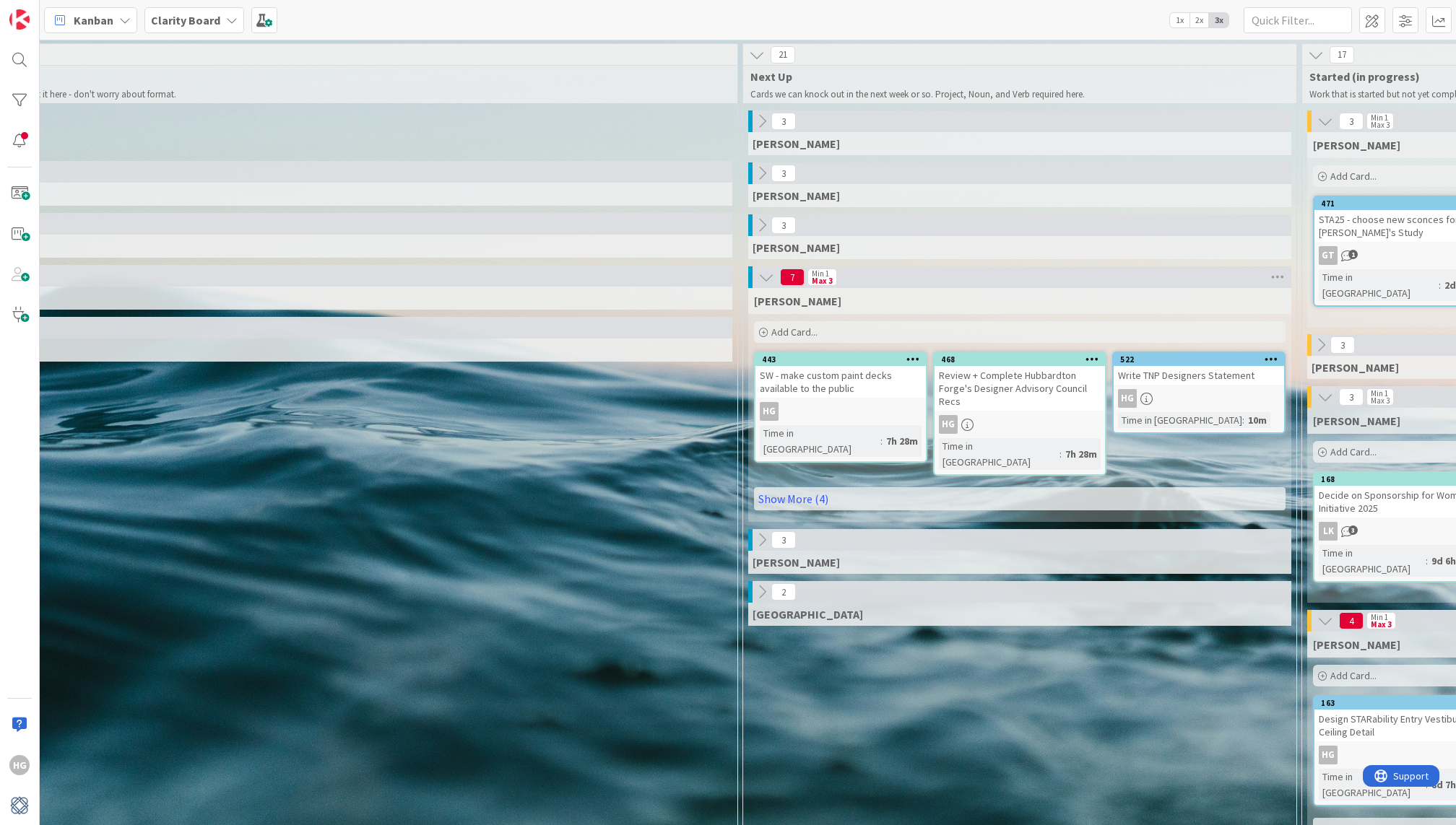
click at [811, 332] on span "Add Card..." at bounding box center [794, 332] width 46 height 13
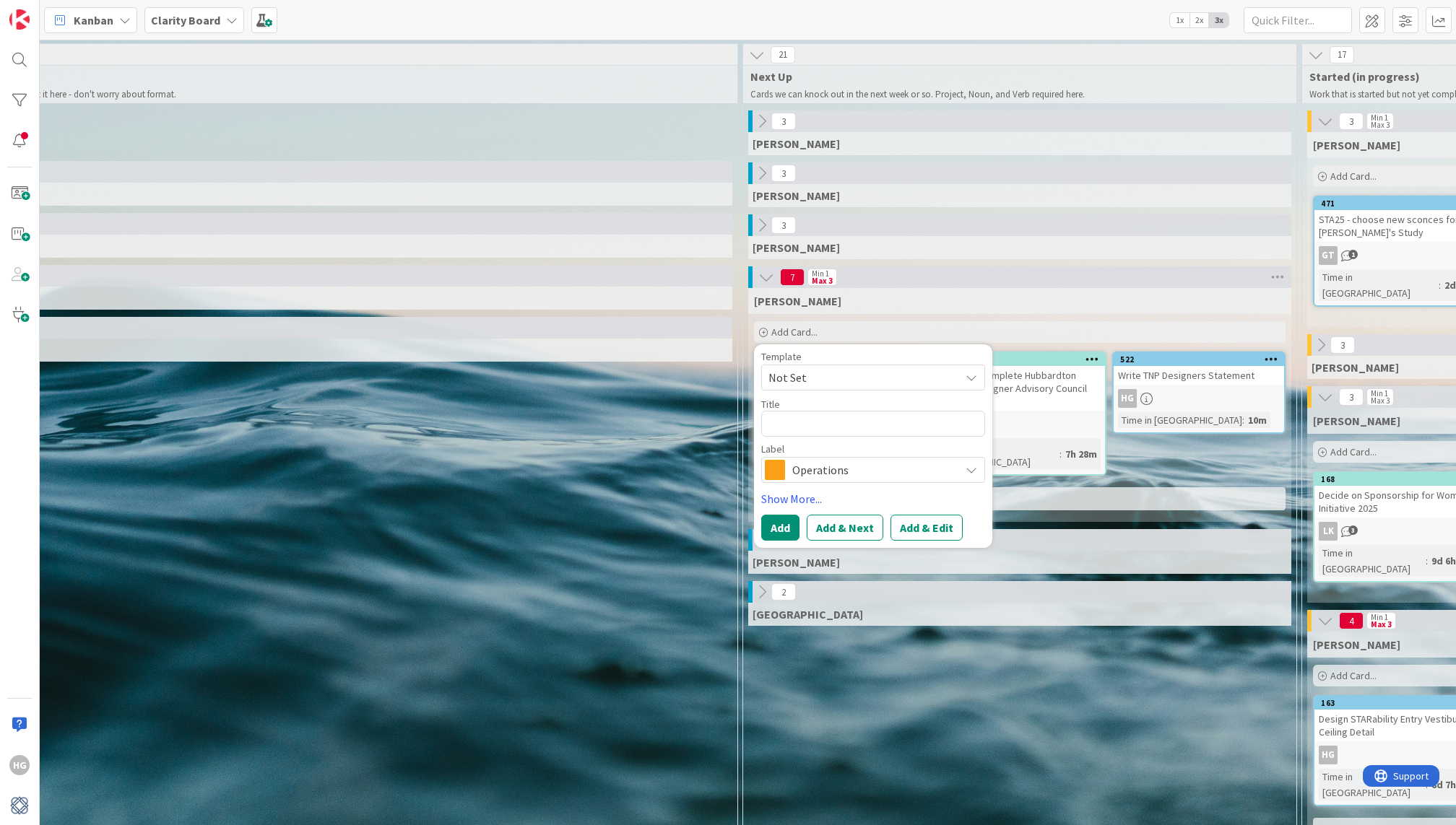
type textarea "x"
type textarea "C"
type textarea "x"
type textarea "Co"
type textarea "x"
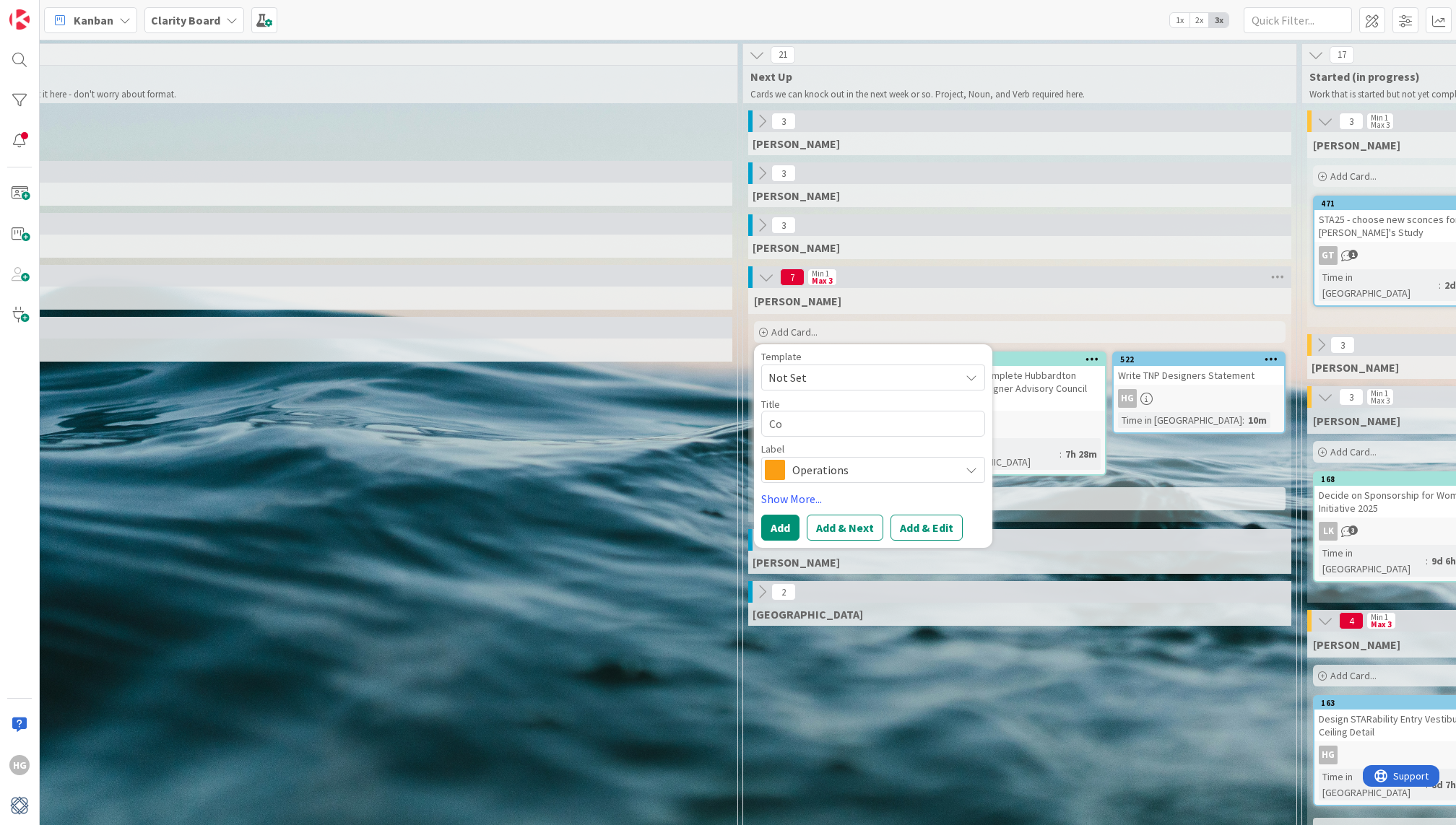
type textarea "Con"
type textarea "x"
type textarea "Cons"
type textarea "x"
type textarea "Consu"
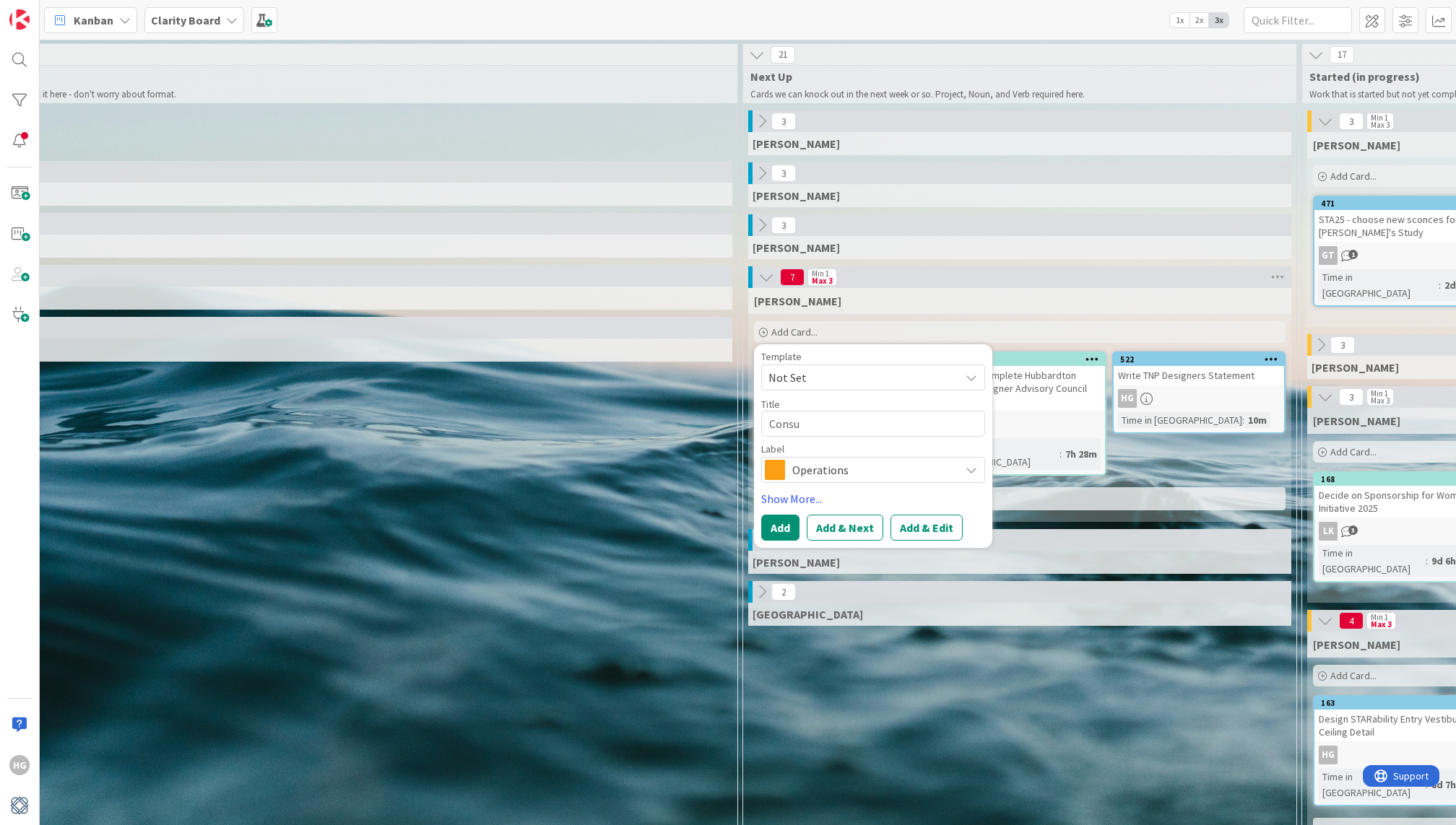
type textarea "x"
type textarea "Consul"
type textarea "x"
type textarea "Consult"
type textarea "x"
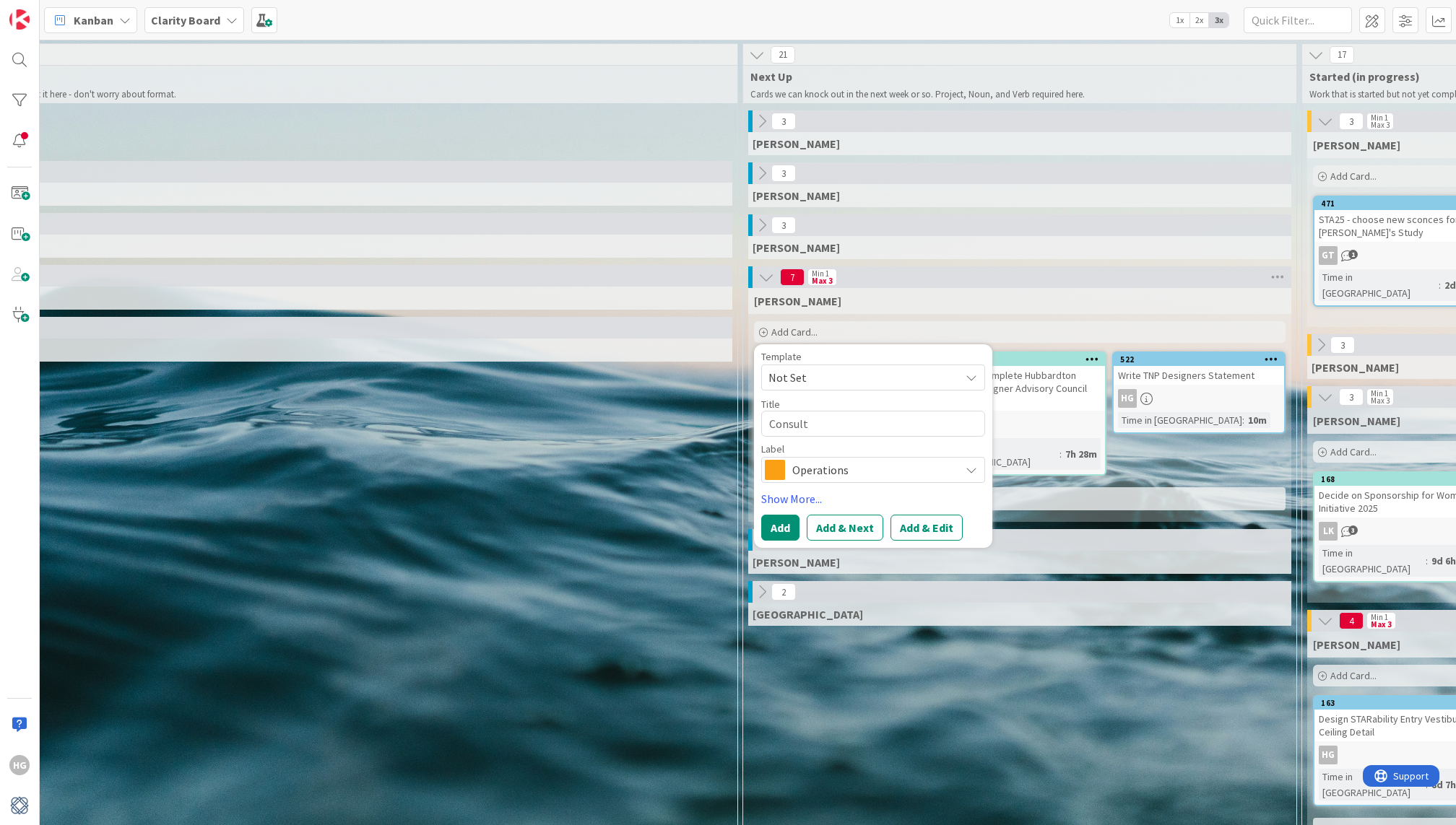
type textarea "Consulti"
type textarea "x"
type textarea "Consultin"
type textarea "x"
type textarea "Consulting"
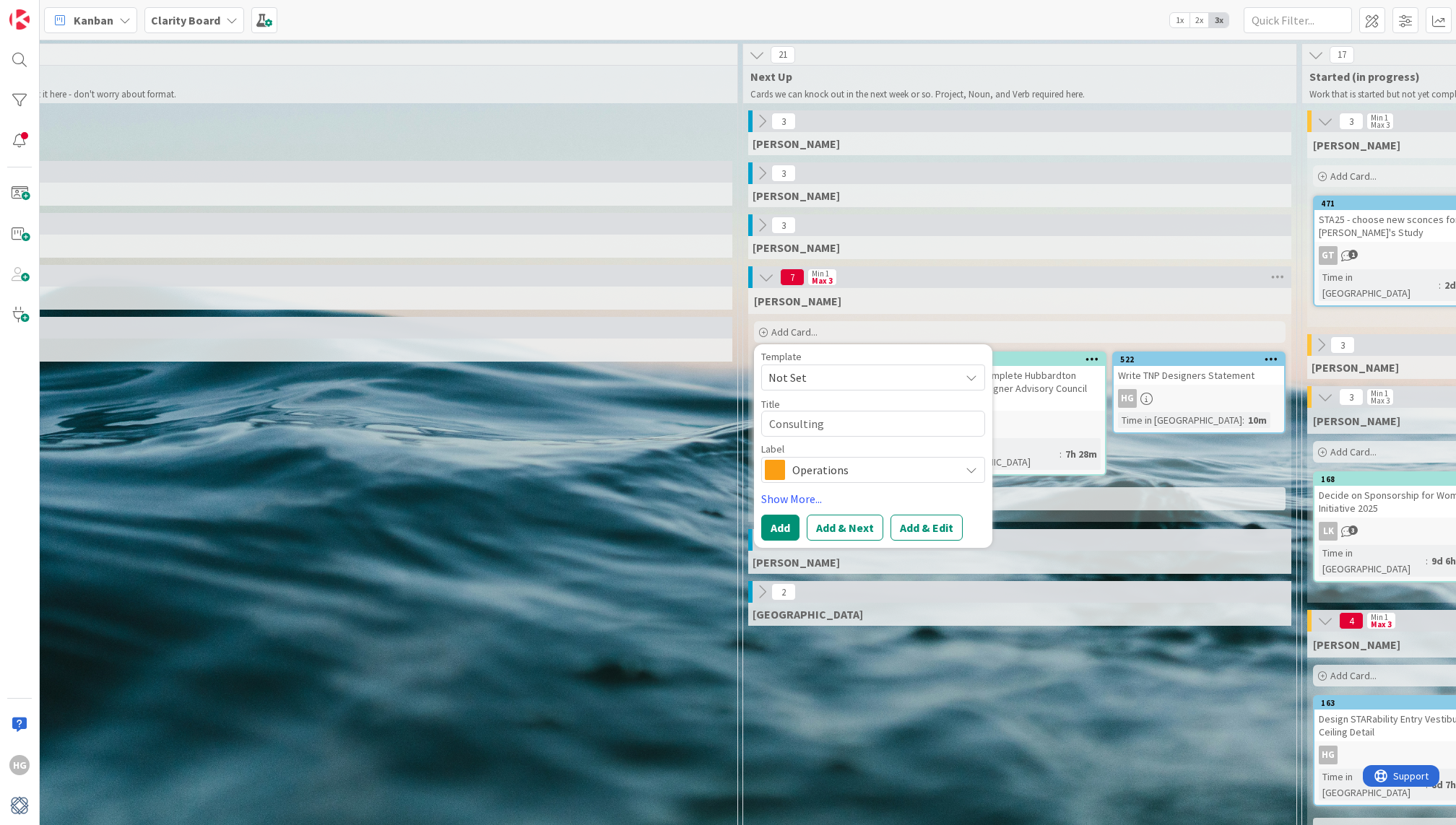
type textarea "x"
type textarea "Consulting"
type textarea "x"
type textarea "Consulting S"
type textarea "x"
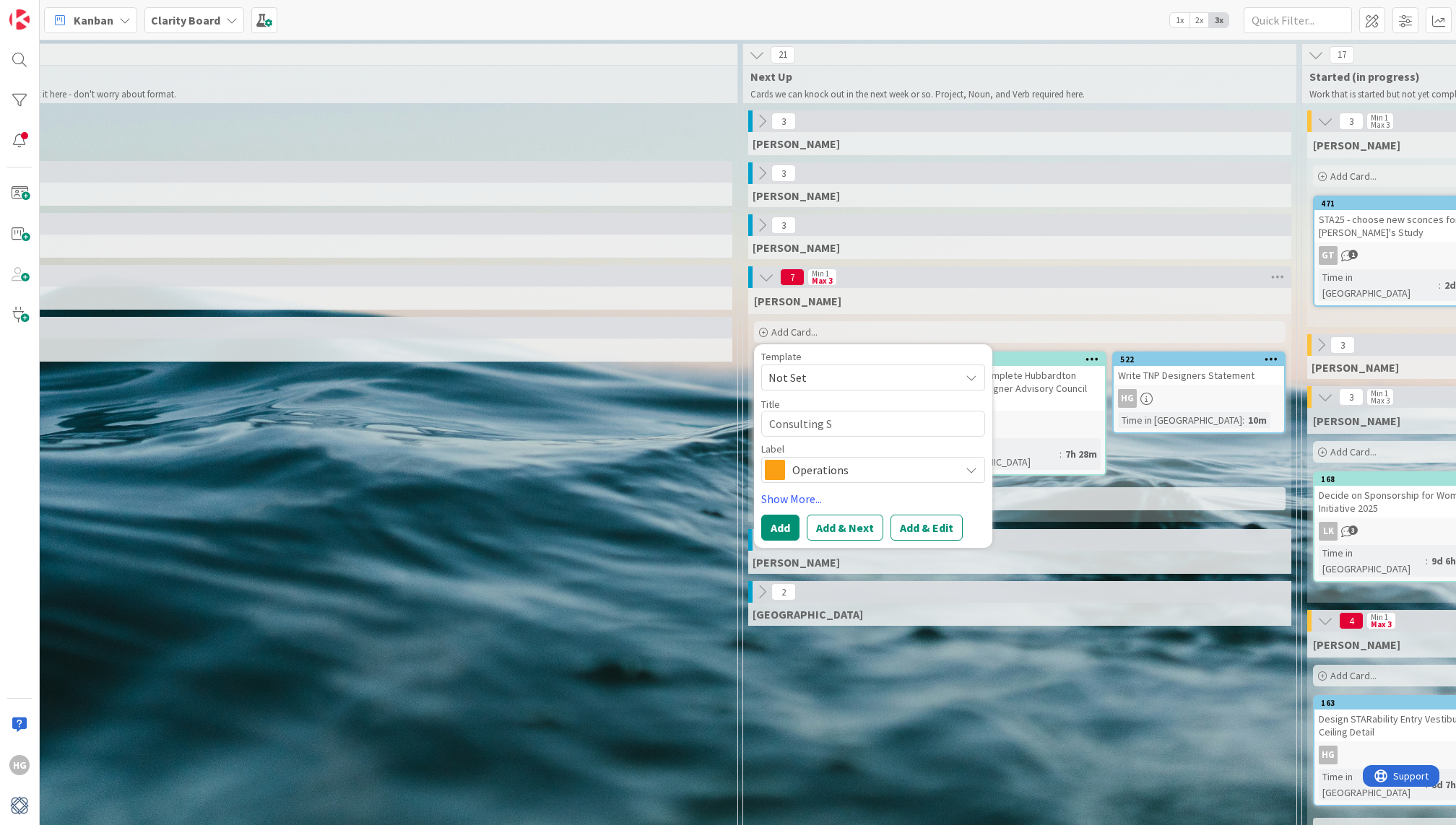
type textarea "Consulting Se"
type textarea "x"
type textarea "Consulting Ses"
type textarea "x"
type textarea "Consulting Sess"
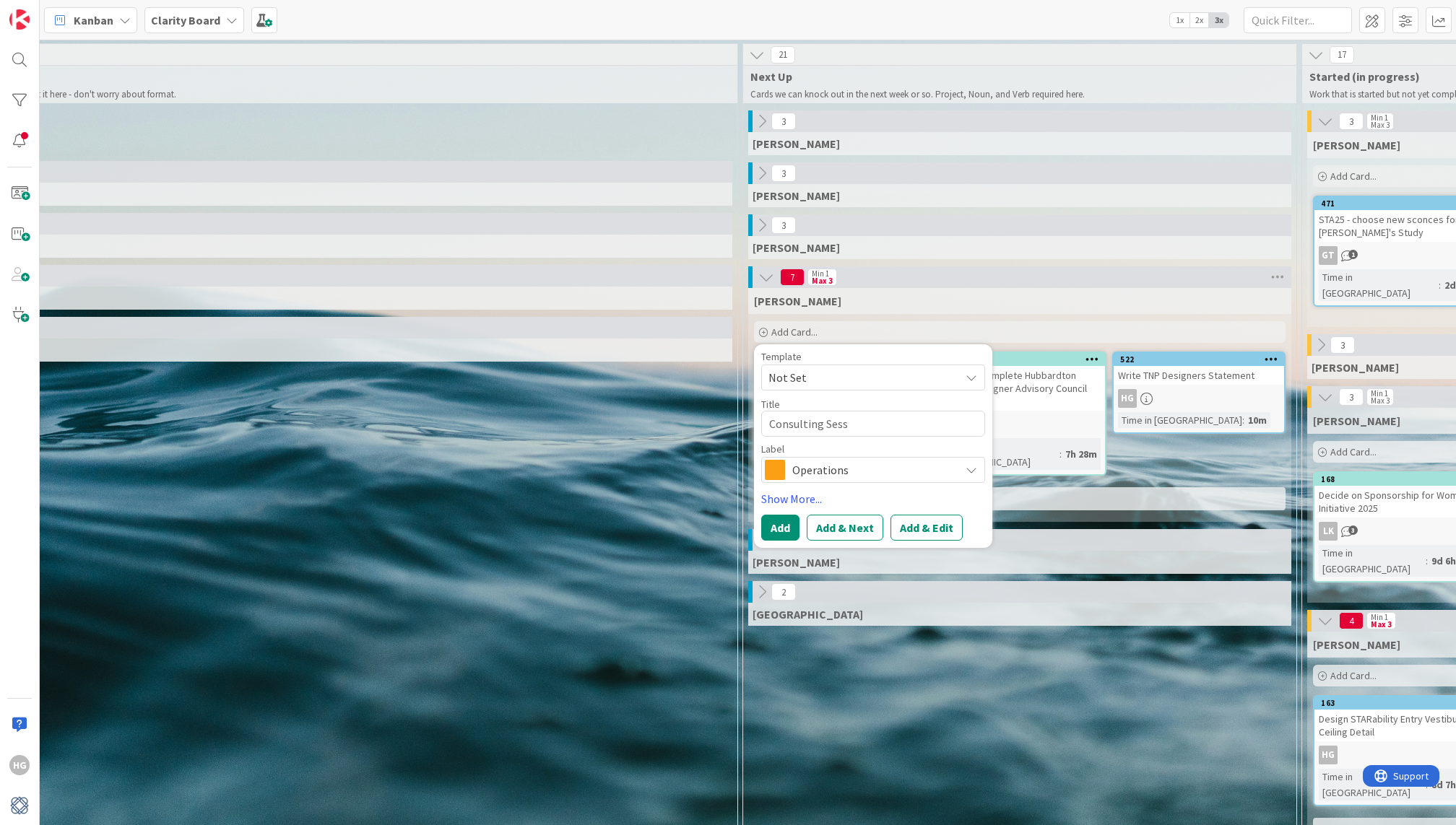
type textarea "x"
type textarea "Consulting Sessio"
type textarea "x"
type textarea "Consulting Session"
type textarea "x"
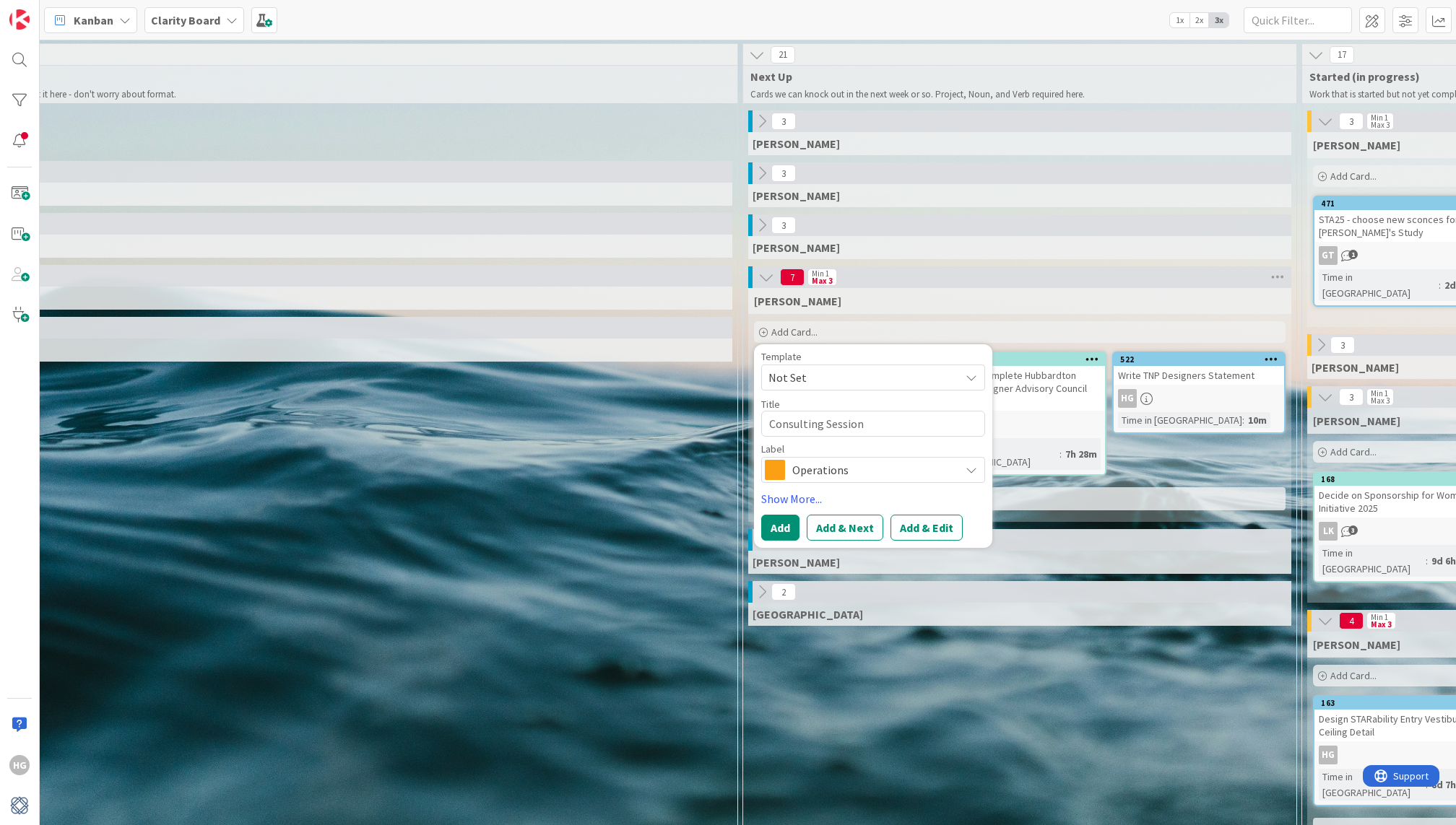
type textarea "Consulting Sessions"
type textarea "x"
type textarea "Consulting Sessions"
type textarea "x"
type textarea "Consulting Sessions o"
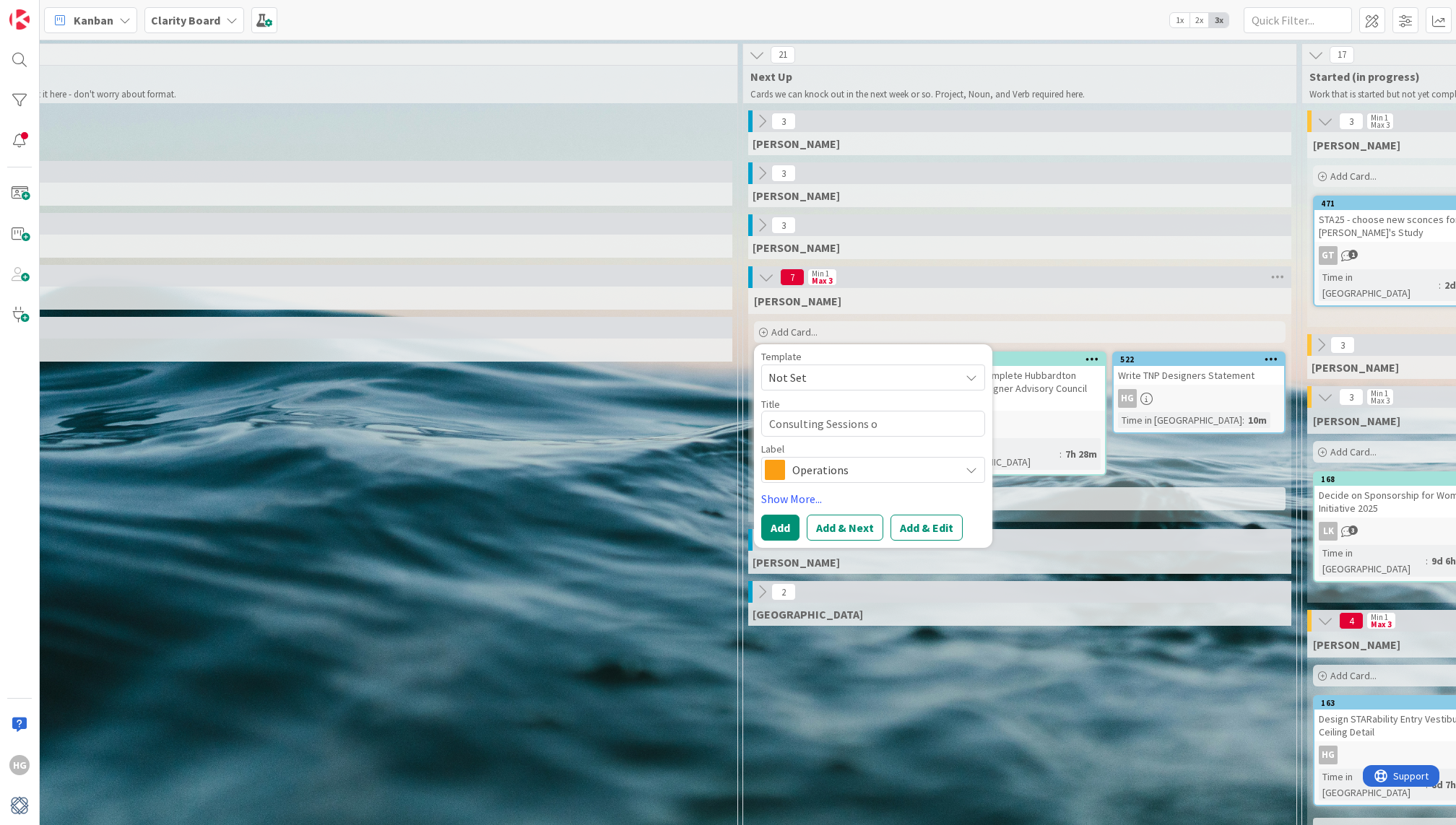
type textarea "x"
type textarea "Consulting Sessions on"
type textarea "x"
type textarea "Consulting Sessions on"
type textarea "x"
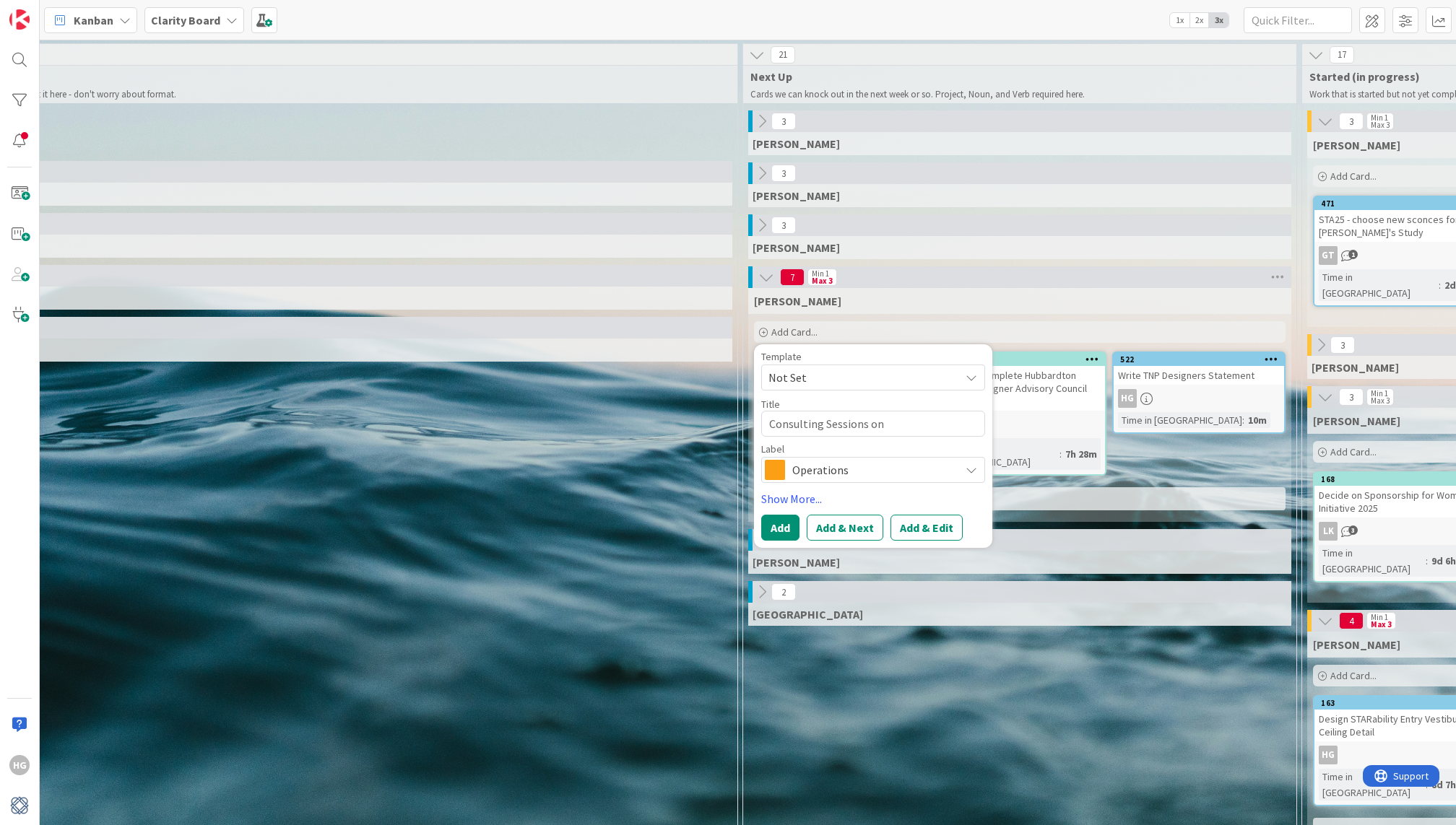
type textarea "Consulting Sessions on w"
type textarea "x"
type textarea "Consulting Sessions on we"
type textarea "x"
type textarea "Consulting Sessions on web"
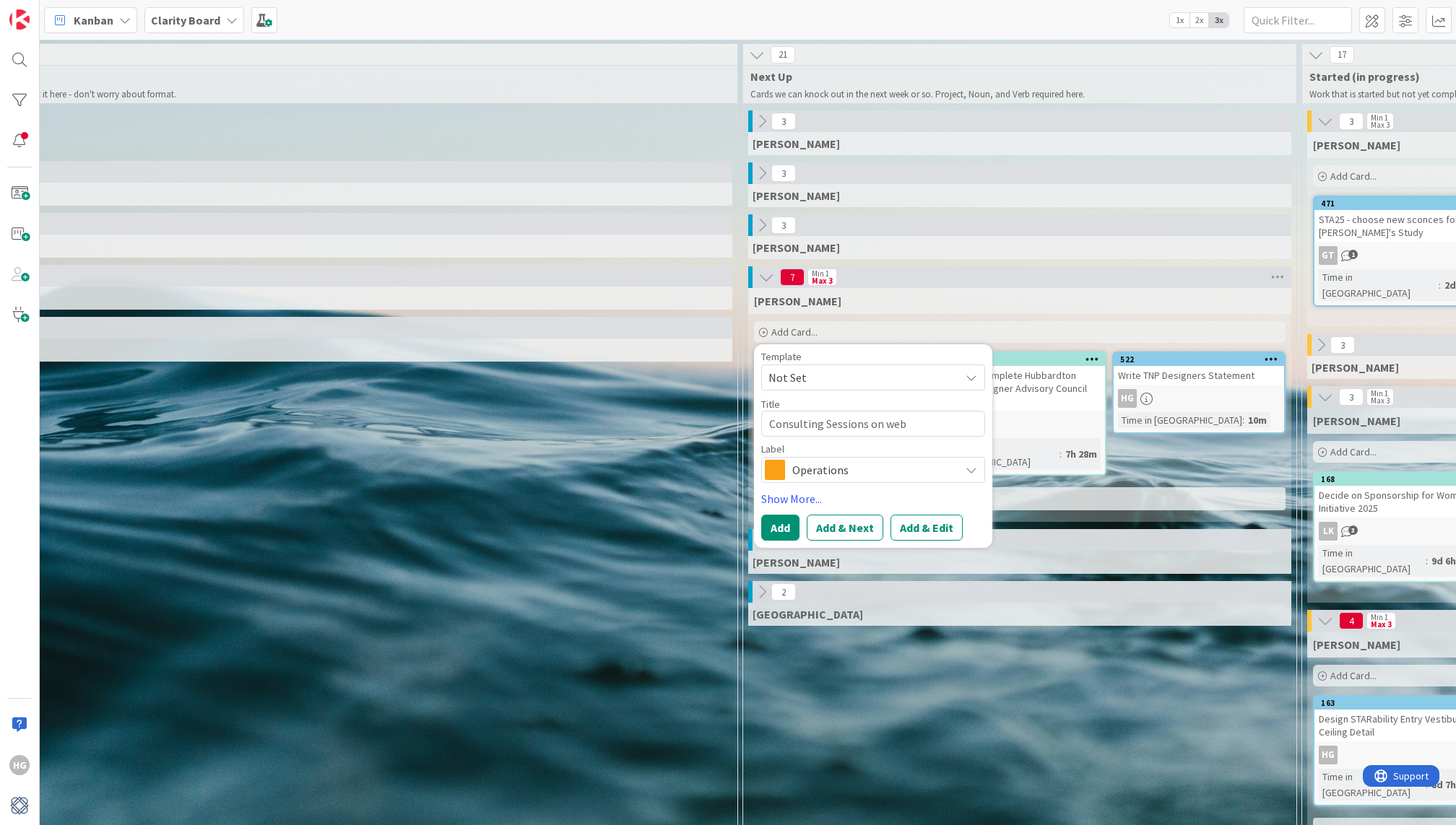
type textarea "x"
type textarea "Consulting Sessions on webs"
type textarea "x"
type textarea "Consulting Sessions on websi"
type textarea "x"
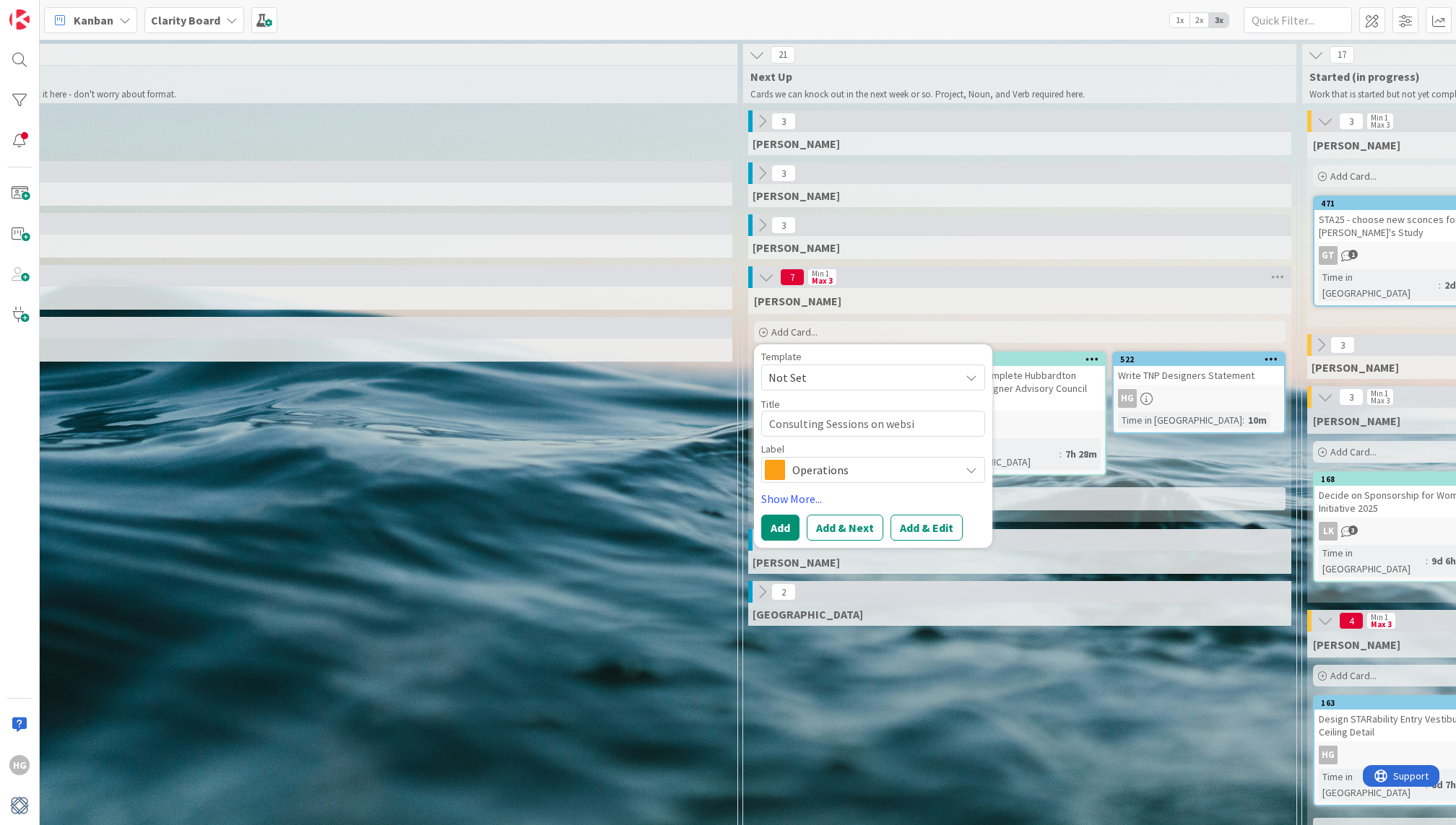
type textarea "Consulting Sessions on websit"
type textarea "x"
type textarea "Consulting Sessions on website"
type textarea "x"
type textarea "Consulting Sessions on website"
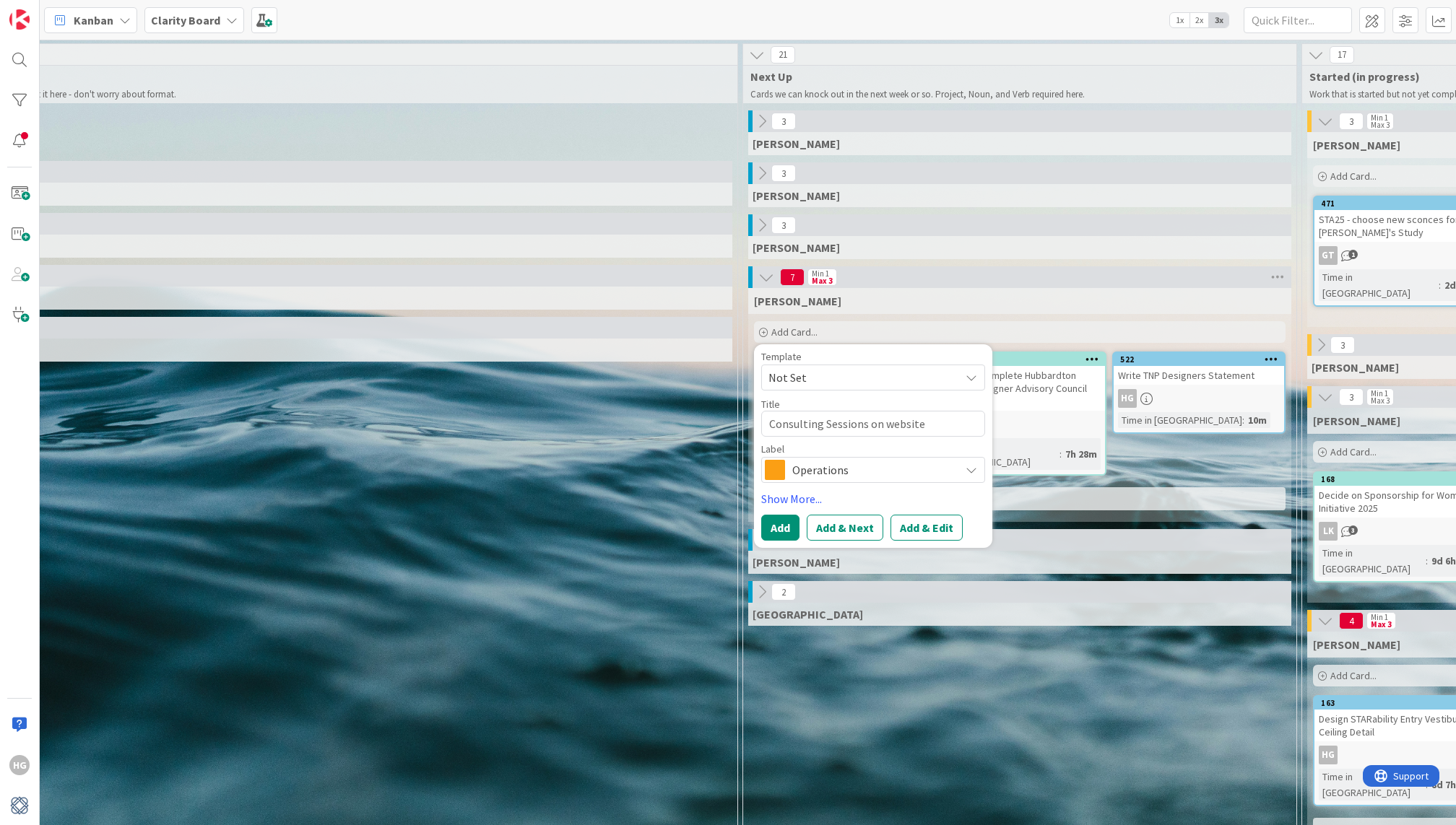
type textarea "x"
type textarea "Consulting Sessions on website +"
type textarea "x"
type textarea "Consulting Sessions on website +"
type textarea "x"
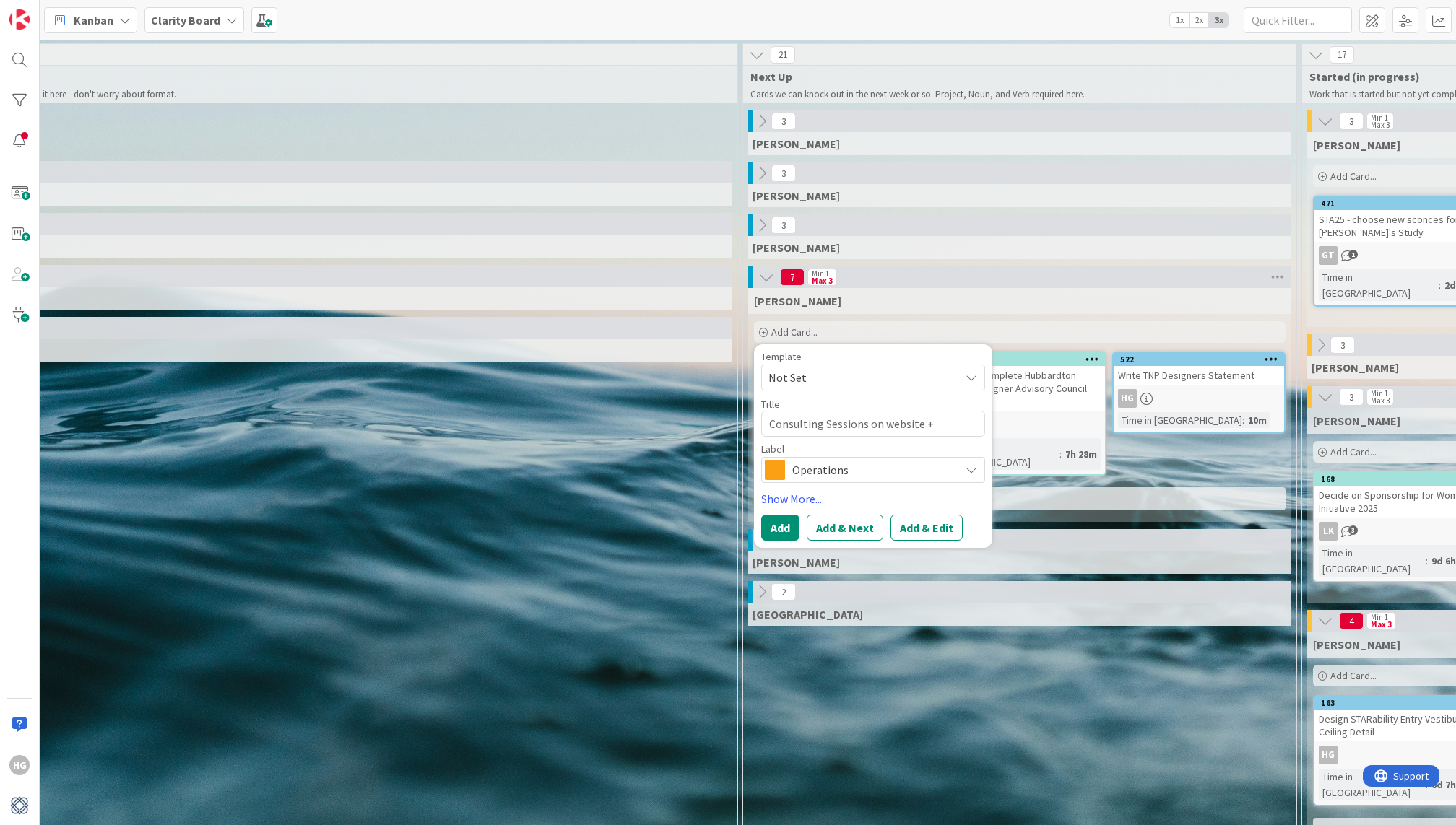
type textarea "Consulting Sessions on website + S"
type textarea "x"
type textarea "Consulting Sessions on website + SM"
type textarea "x"
type textarea "Consulting Sessions on website + SM"
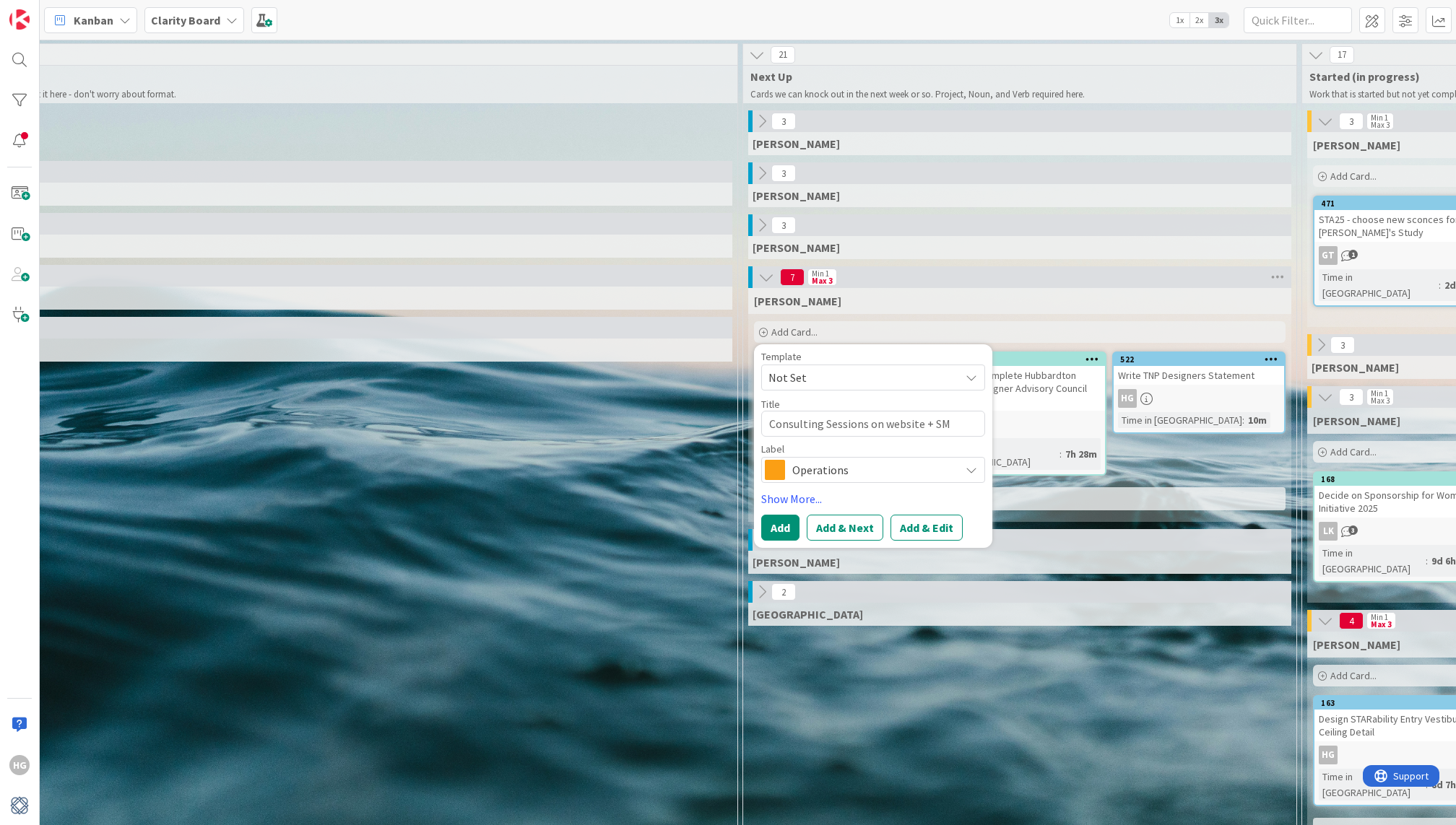
type textarea "x"
type textarea "Consulting Sessions on website + SM +"
type textarea "x"
type textarea "Consulting Sessions on website + SM +"
type textarea "x"
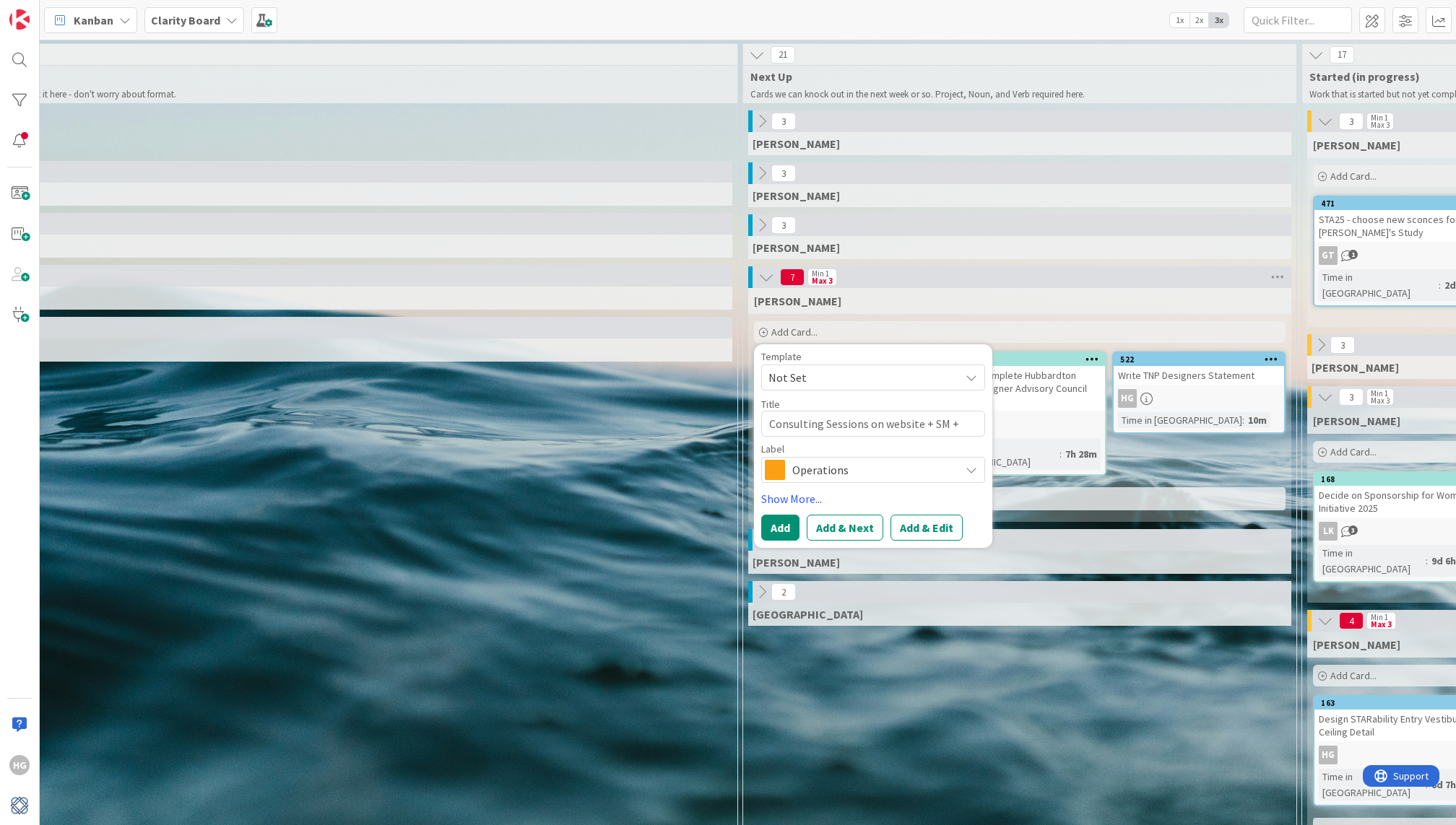
type textarea "Consulting Sessions on website + SM + b"
type textarea "x"
type textarea "Consulting Sessions on website + SM + bl"
type textarea "x"
type textarea "Consulting Sessions on website + SM + blo"
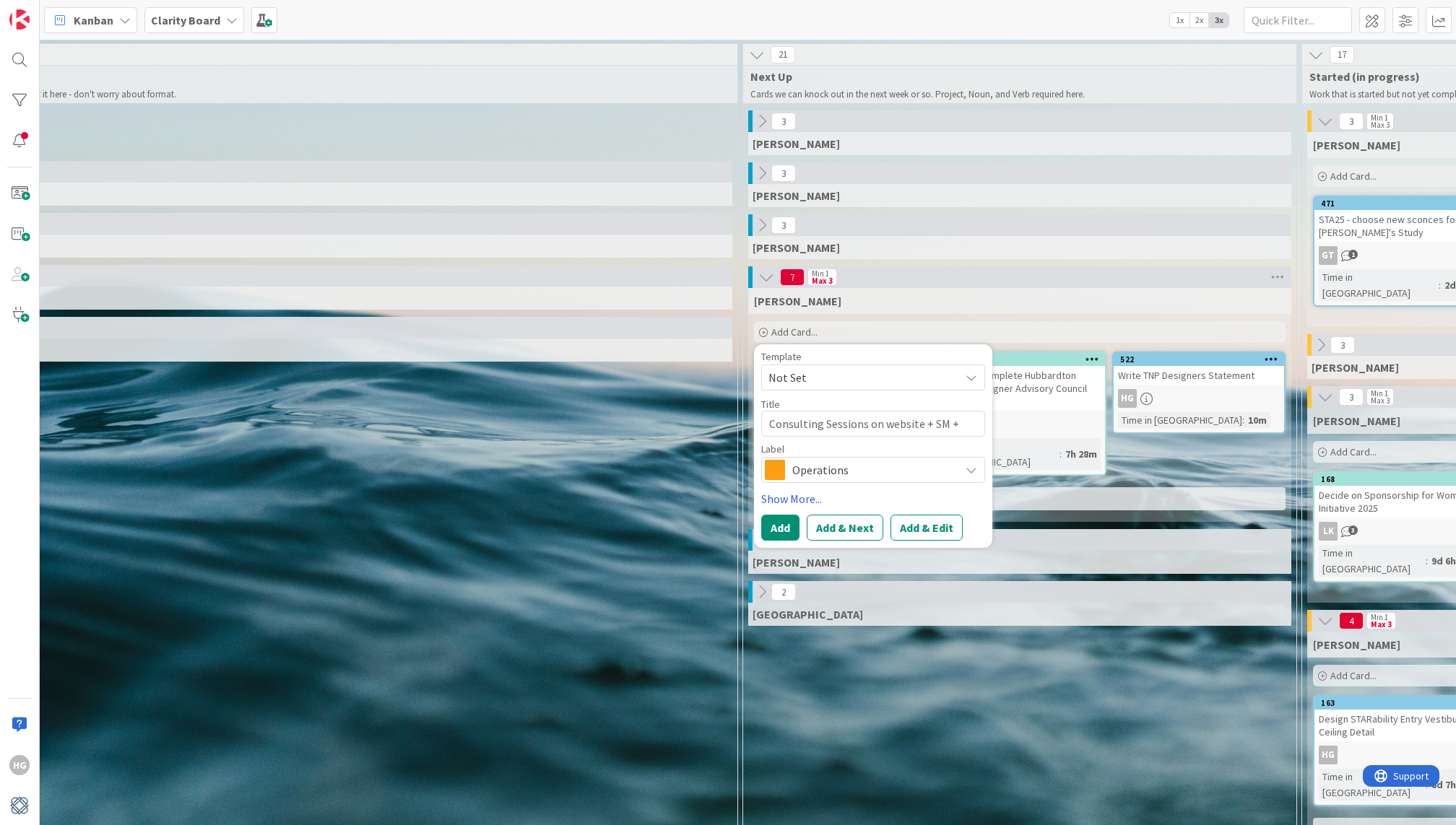
type textarea "x"
type textarea "Consulting Sessions on website + SM + blog"
click at [796, 463] on span "Operations" at bounding box center [871, 470] width 160 height 21
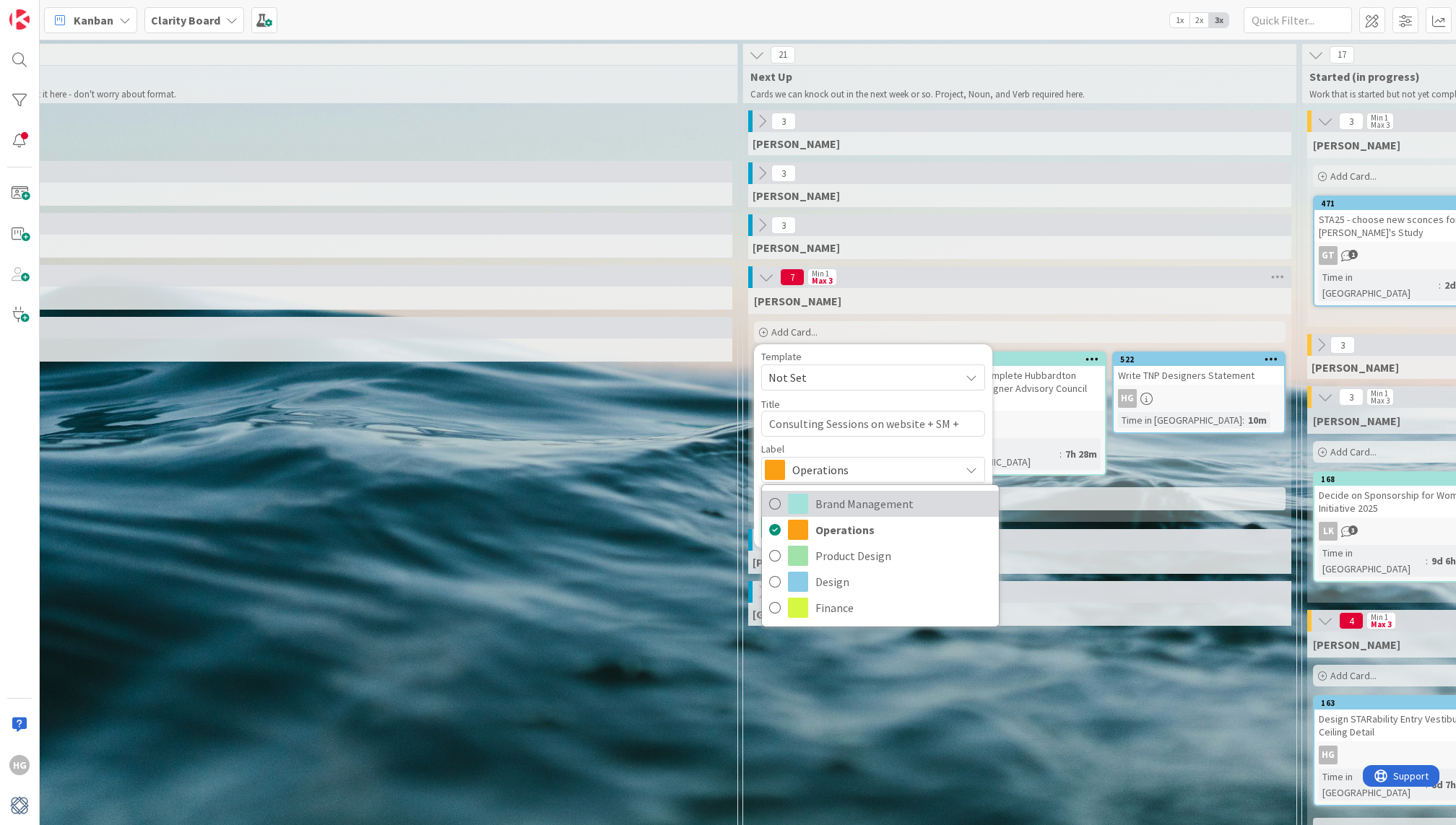
click at [800, 501] on span at bounding box center [798, 504] width 21 height 21
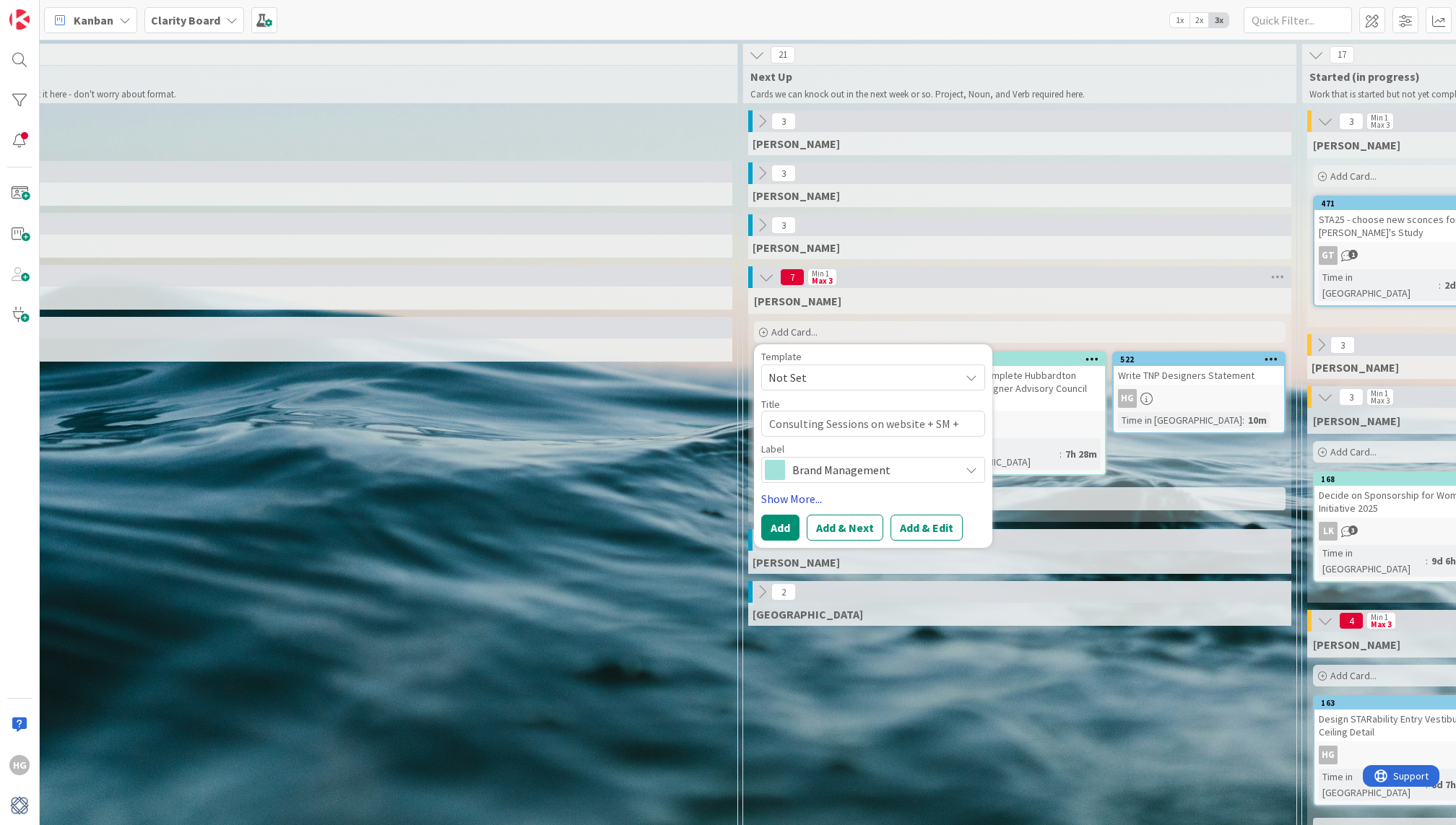
click at [799, 495] on link "Show More..." at bounding box center [873, 498] width 224 height 17
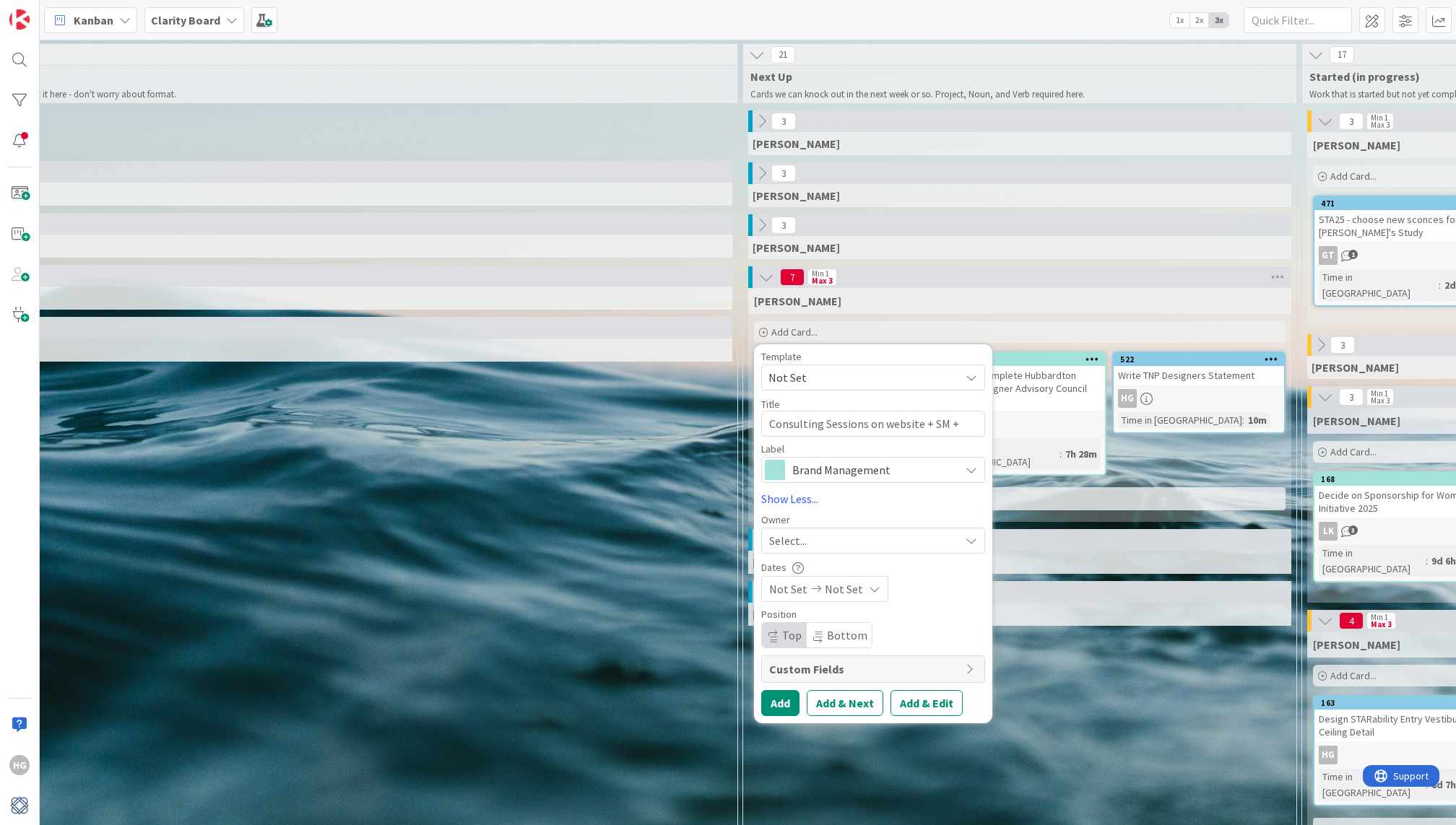
click at [800, 551] on div "Select..." at bounding box center [873, 540] width 224 height 26
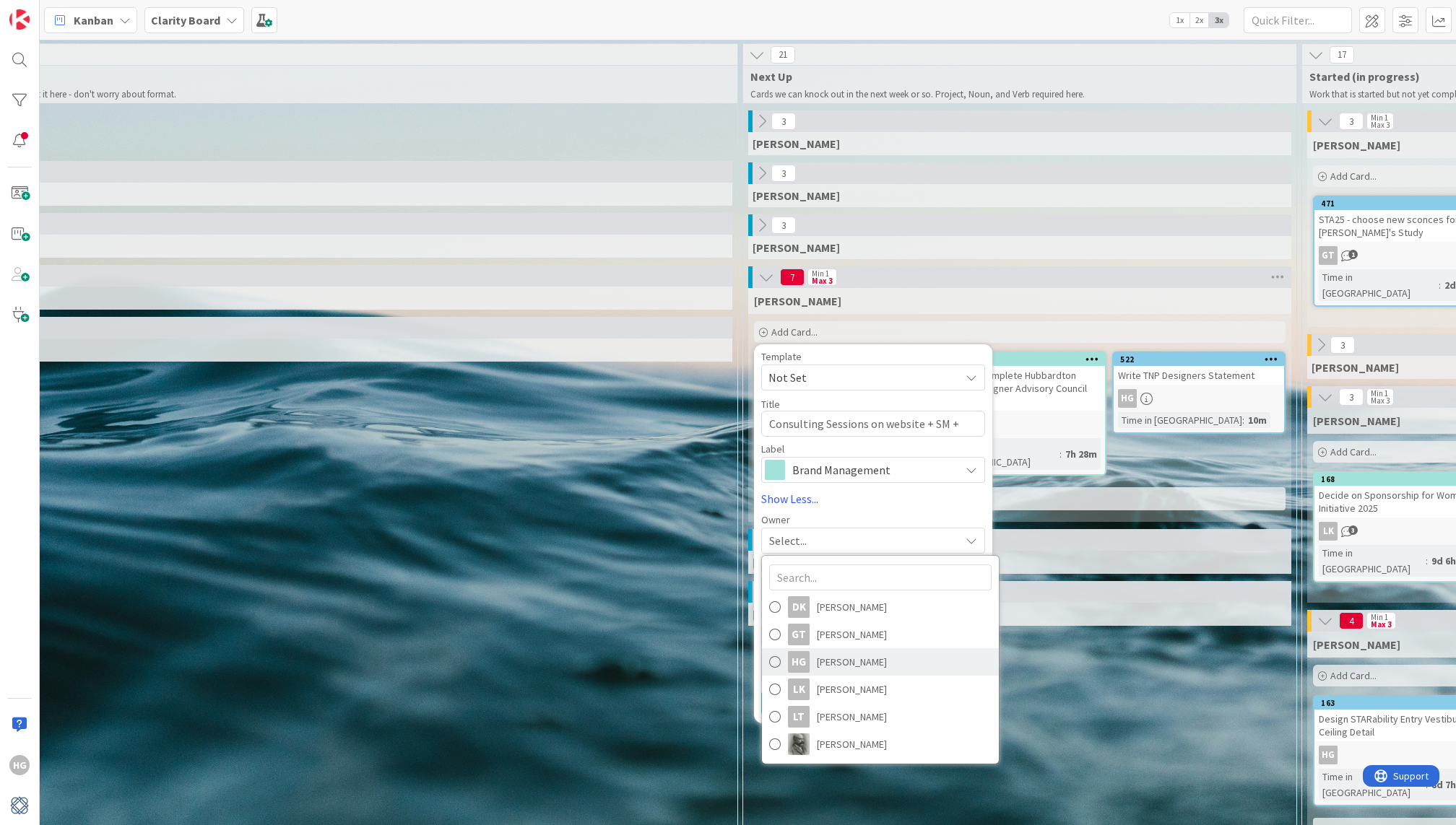
click at [774, 660] on span at bounding box center [775, 662] width 12 height 21
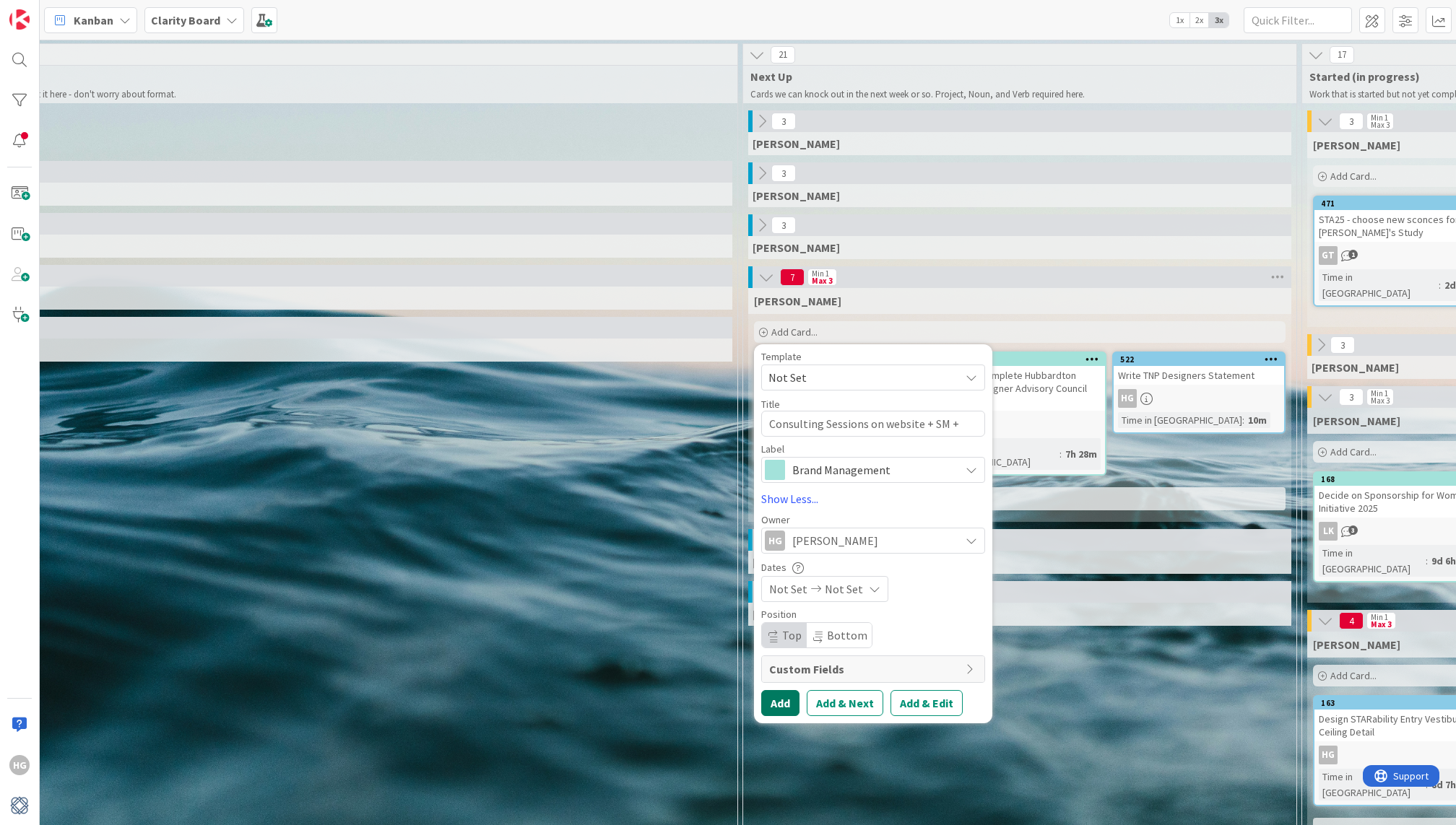
click at [778, 708] on button "Add" at bounding box center [780, 703] width 38 height 26
type textarea "x"
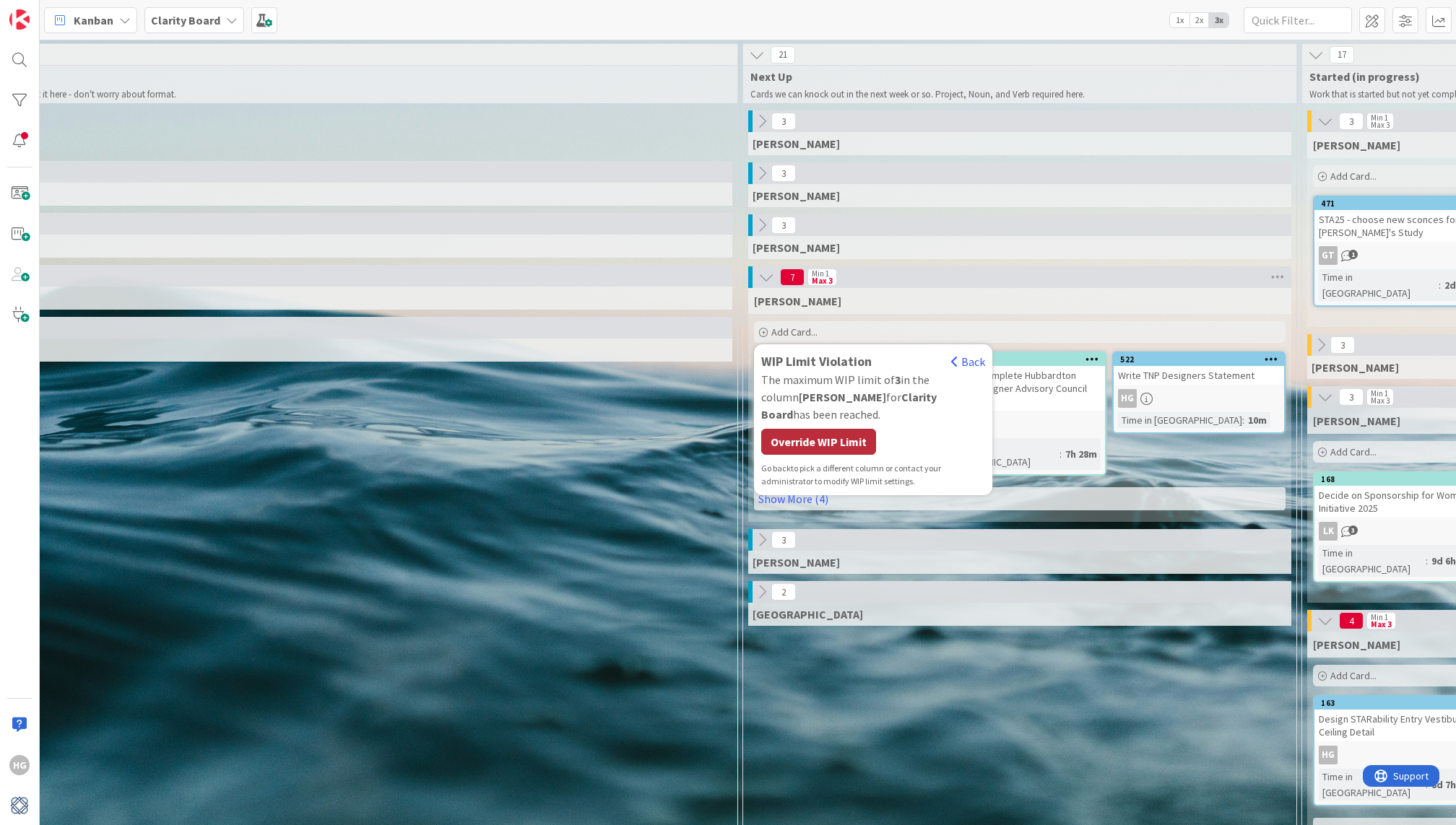
click at [787, 429] on div "Override WIP Limit" at bounding box center [818, 442] width 115 height 26
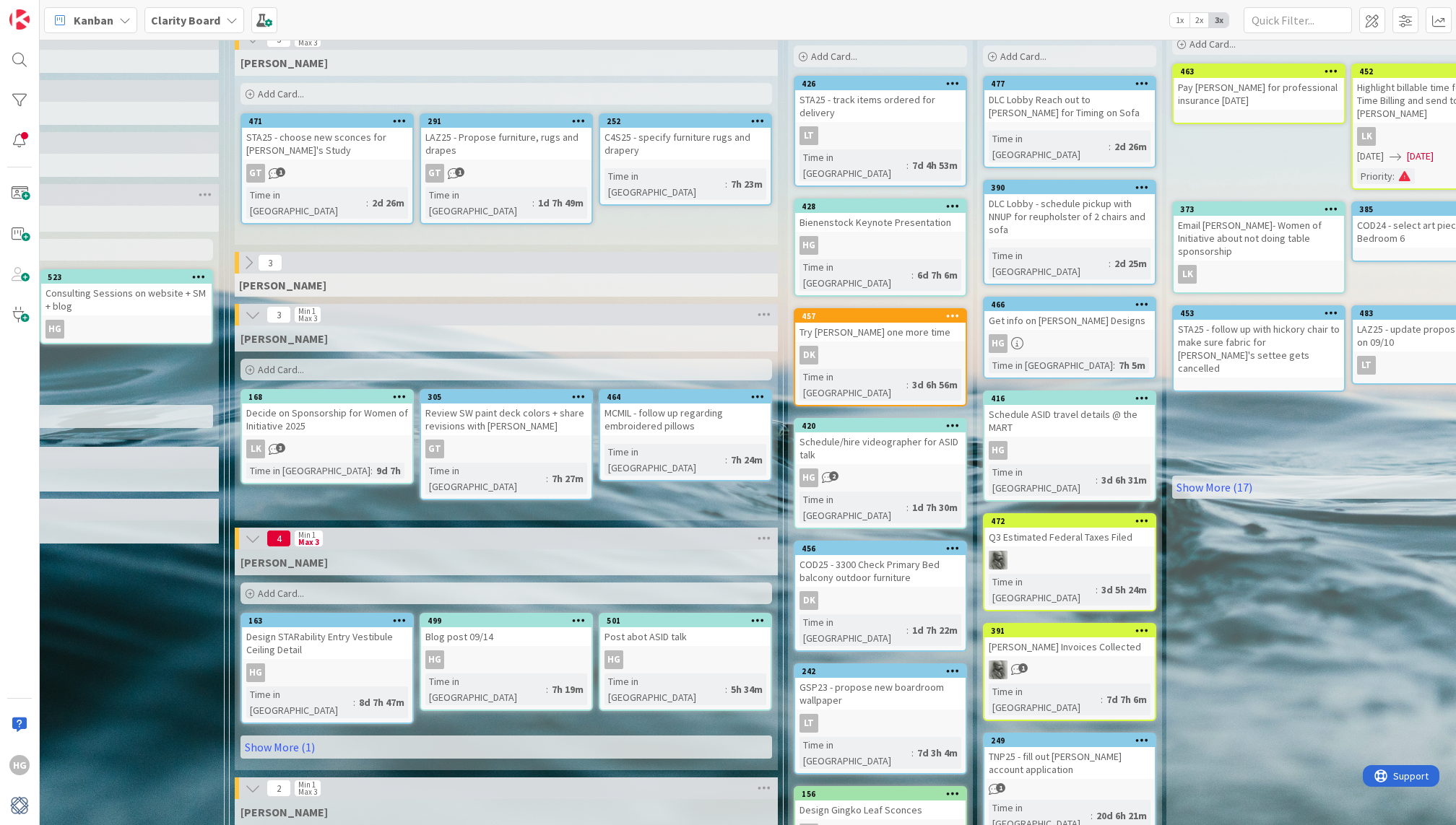
scroll to position [104, 1292]
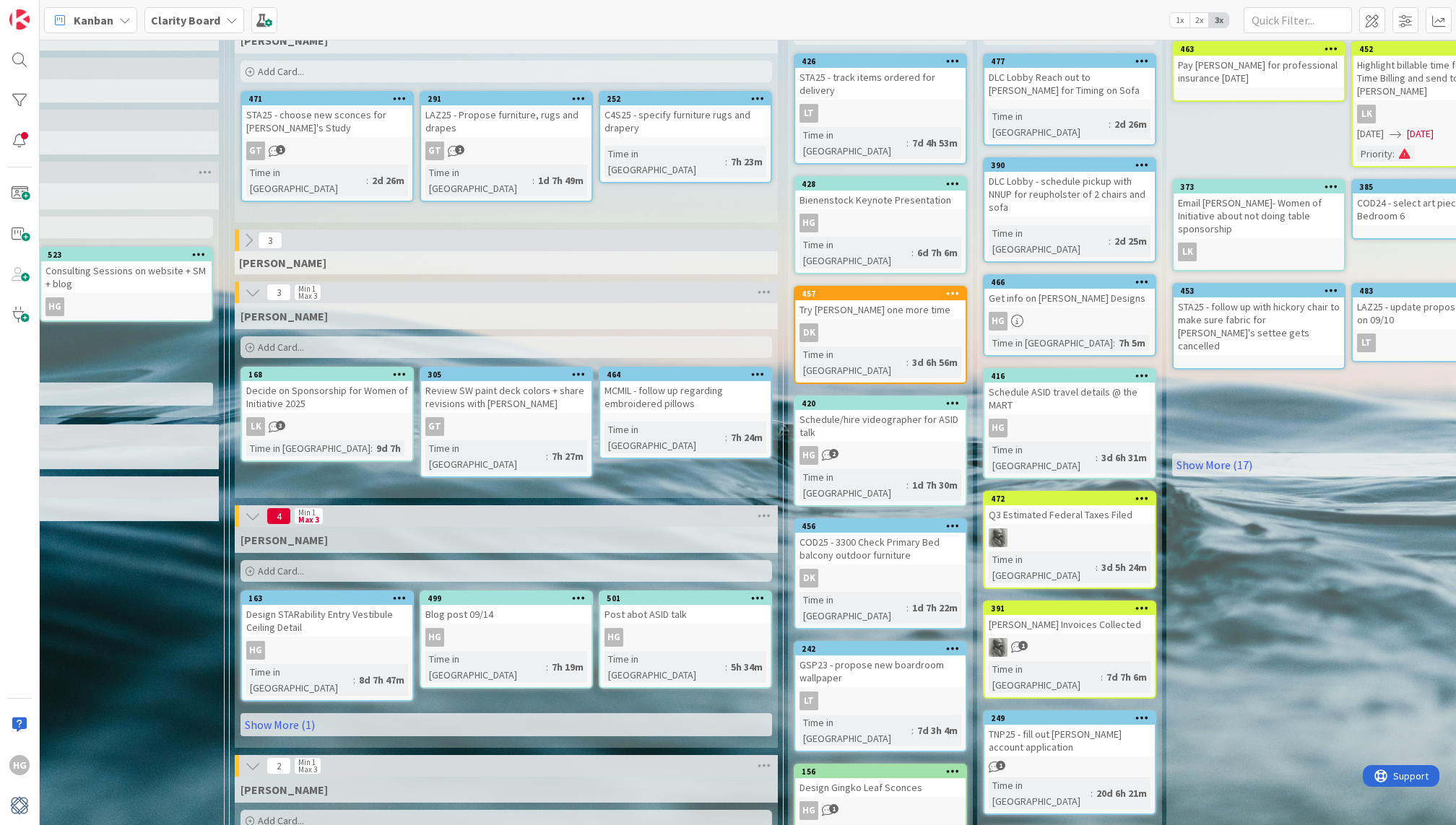
click at [251, 293] on icon at bounding box center [252, 292] width 16 height 16
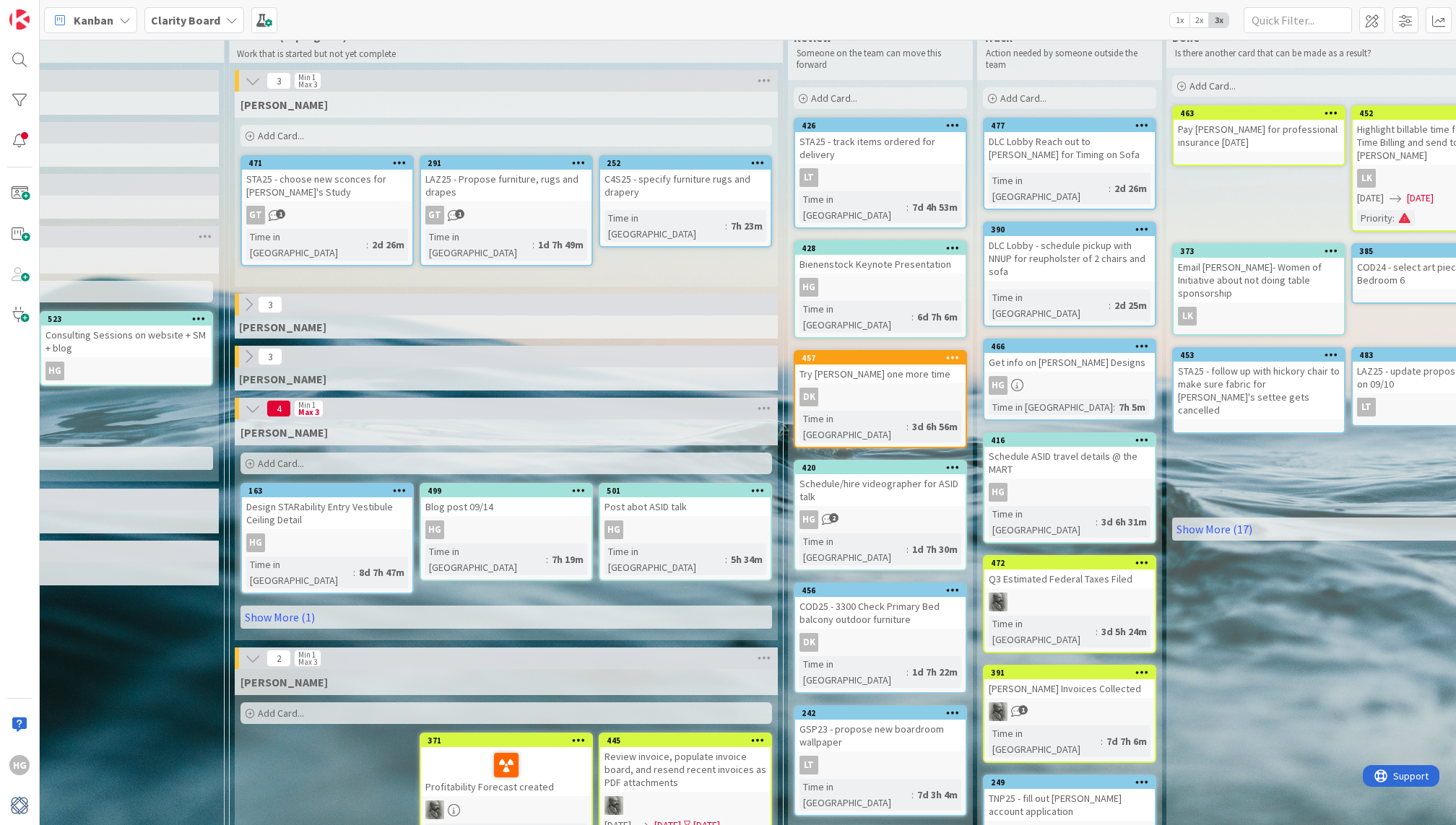
scroll to position [21, 1292]
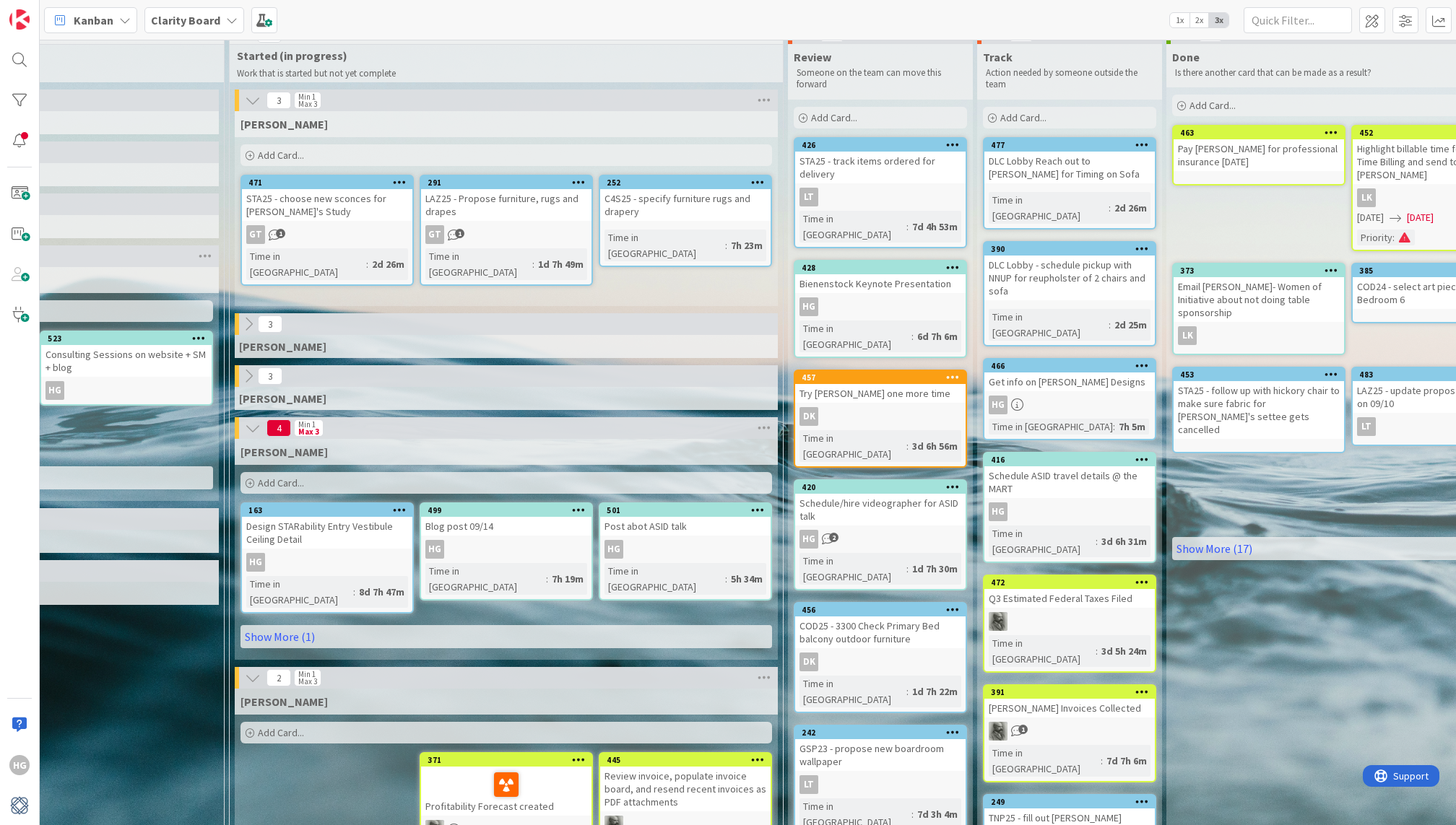
click at [256, 103] on icon at bounding box center [252, 100] width 16 height 16
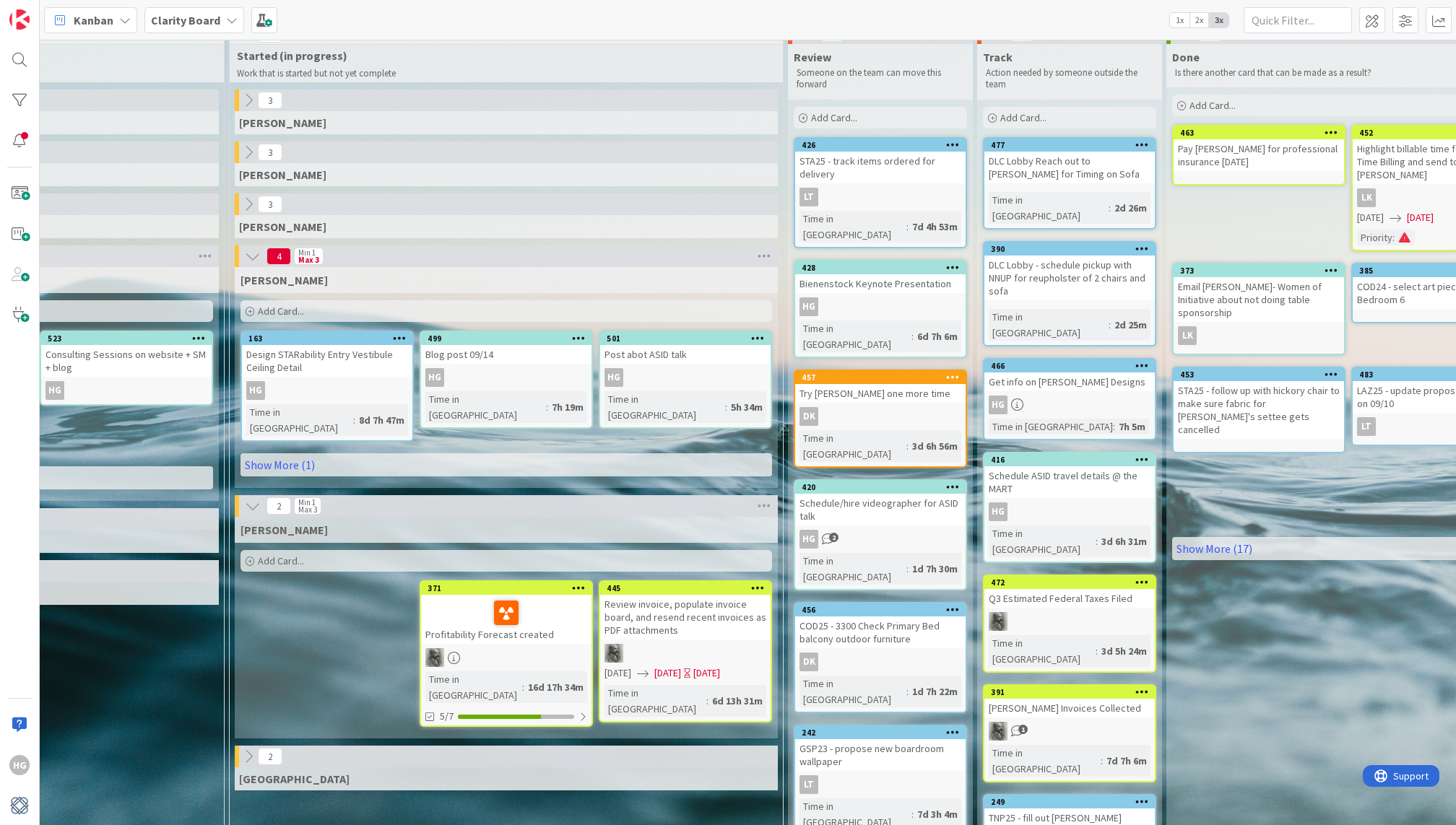
click at [251, 498] on icon at bounding box center [252, 506] width 16 height 16
